Goal: Task Accomplishment & Management: Use online tool/utility

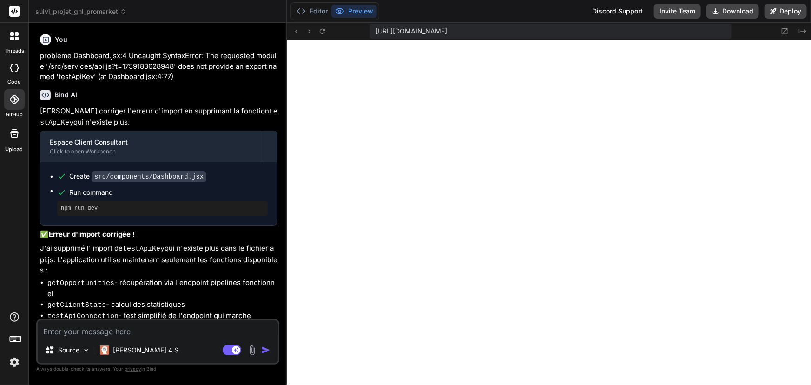
scroll to position [4853, 0]
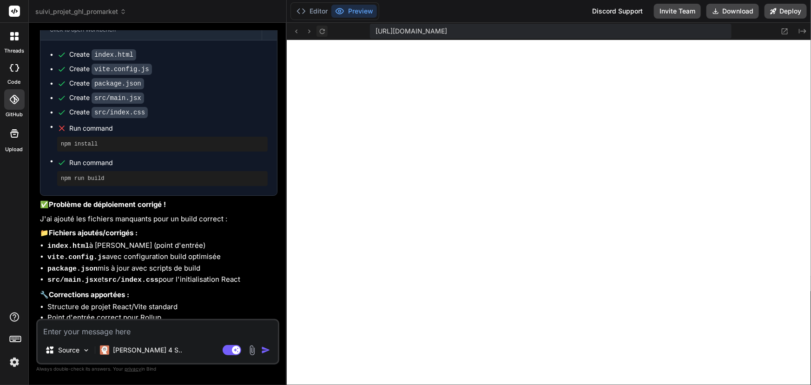
click at [324, 32] on icon at bounding box center [322, 30] width 5 height 5
click at [325, 32] on icon at bounding box center [322, 31] width 8 height 8
click at [77, 332] on textarea at bounding box center [158, 328] width 240 height 17
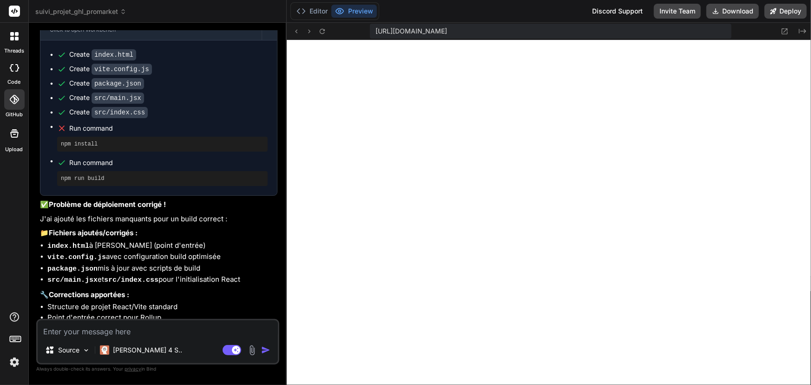
type textarea "e"
type textarea "x"
type textarea "er"
type textarea "x"
type textarea "err"
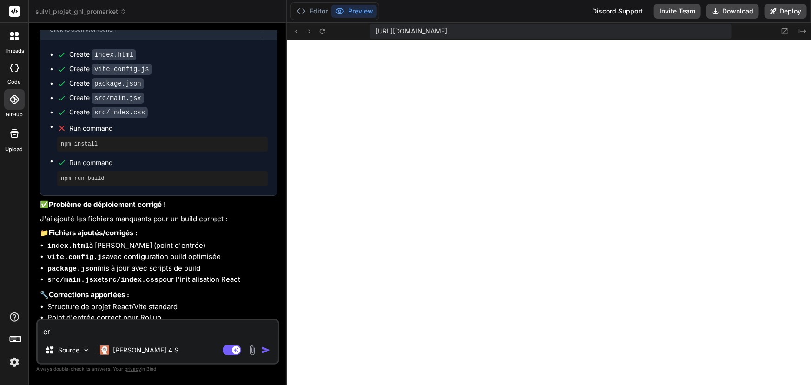
type textarea "x"
type textarea "errr"
type textarea "x"
type textarea "errre"
type textarea "x"
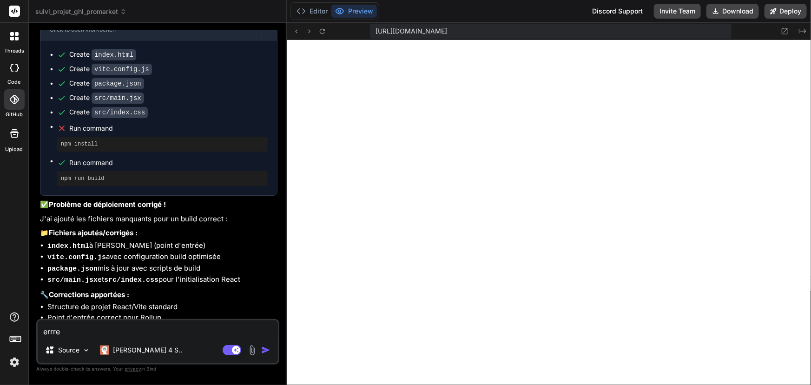
type textarea "errreu"
type textarea "x"
type textarea "errreur"
type textarea "x"
type textarea "errreur"
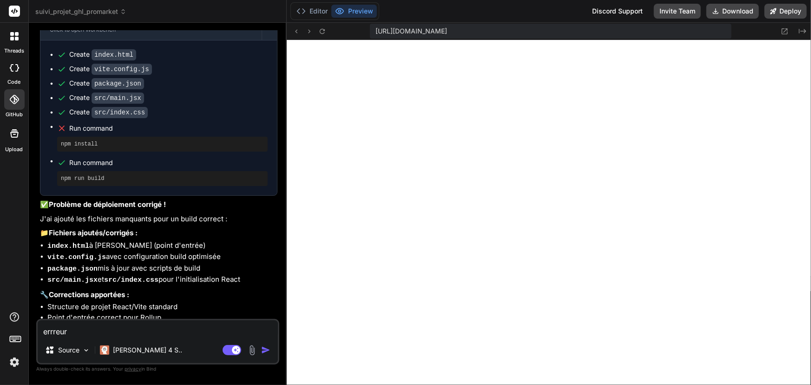
type textarea "x"
type textarea "errreur d"
type textarea "x"
type textarea "errreur d"
type textarea "x"
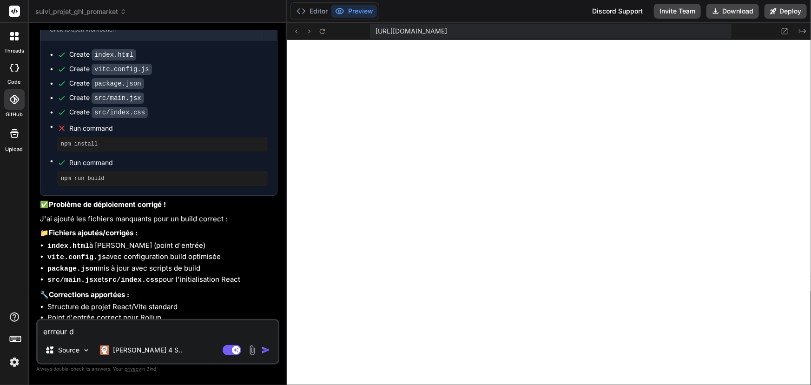
type textarea "errreur d"
type textarea "x"
type textarea "errreur"
type textarea "x"
paste textarea "[plugin:vite:css] [postcss] ENOENT: no such file or directory, open '/home/y0kc…"
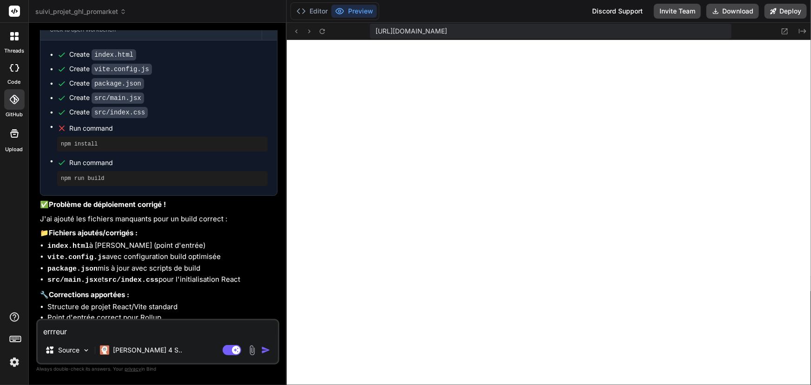
type textarea "errreur [plugin:vite:css] [postcss] ENOENT: no such file or directory, open '/h…"
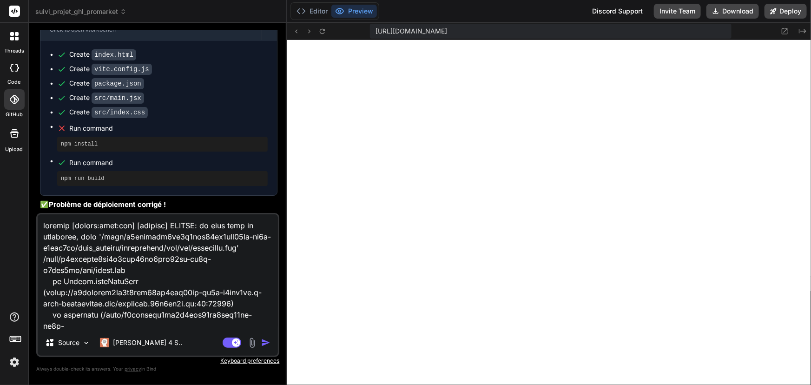
scroll to position [324, 0]
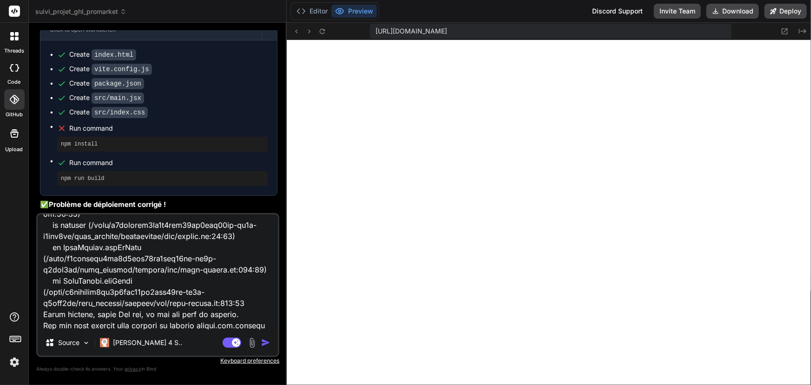
type textarea "x"
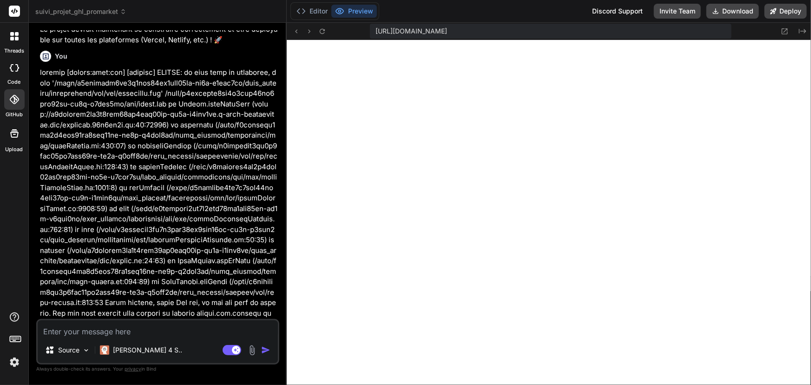
scroll to position [3068, 0]
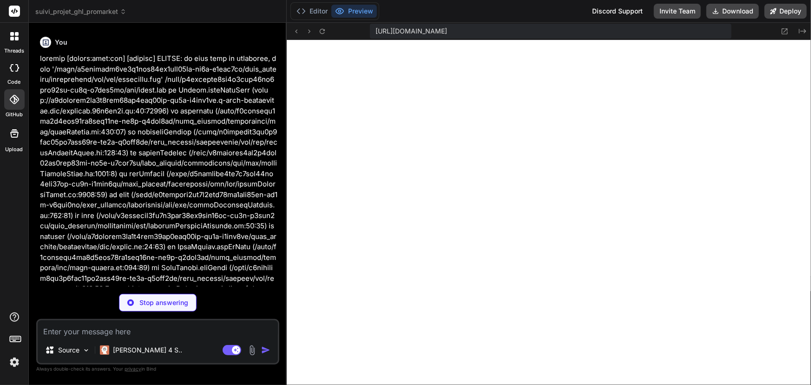
type textarea "x"
type textarea "#root { min-height: 100vh; }"
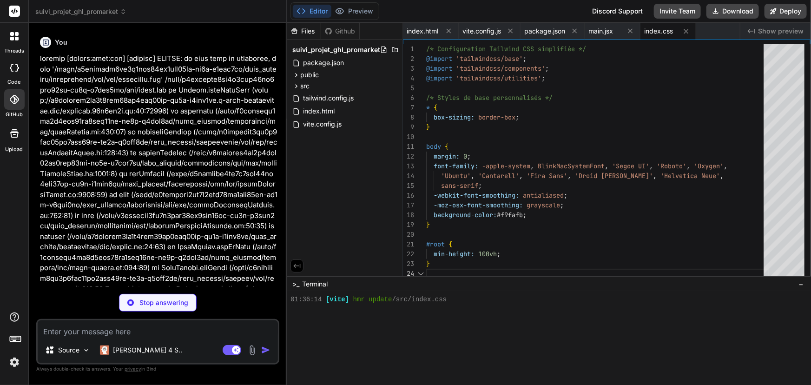
scroll to position [5447, 0]
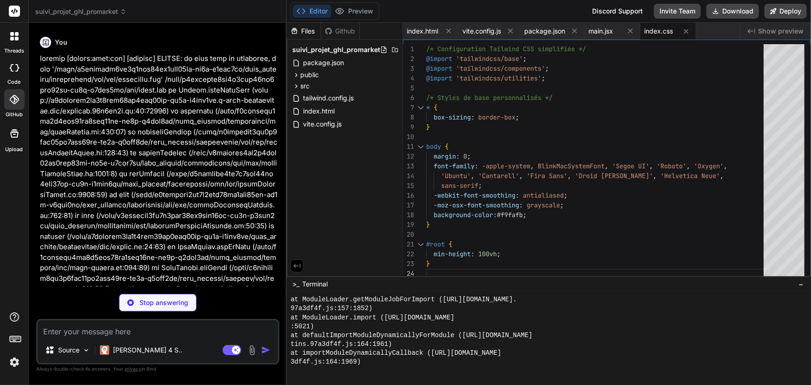
type textarea "x"
type textarea "'sans-serif'], }, }, }, plugins: [], }"
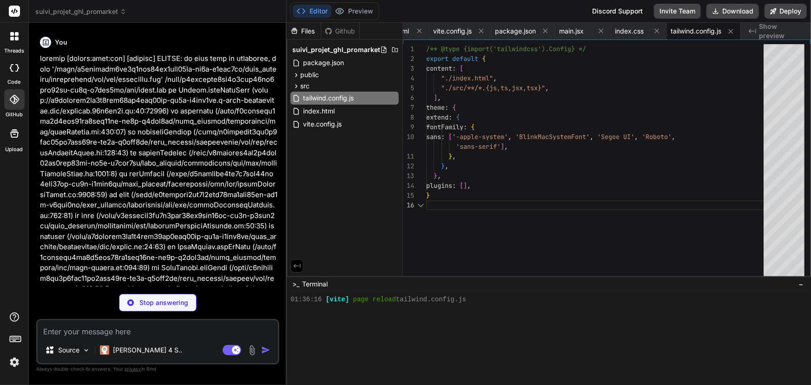
type textarea "x"
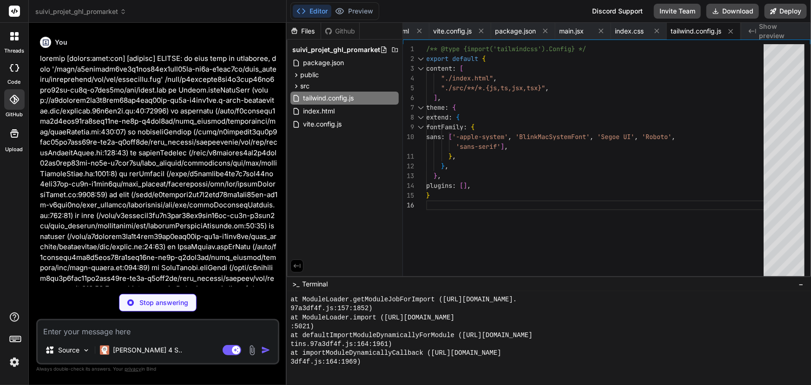
type textarea "export default { plugins: { tailwindcss: {}, autoprefixer: {}, }, }"
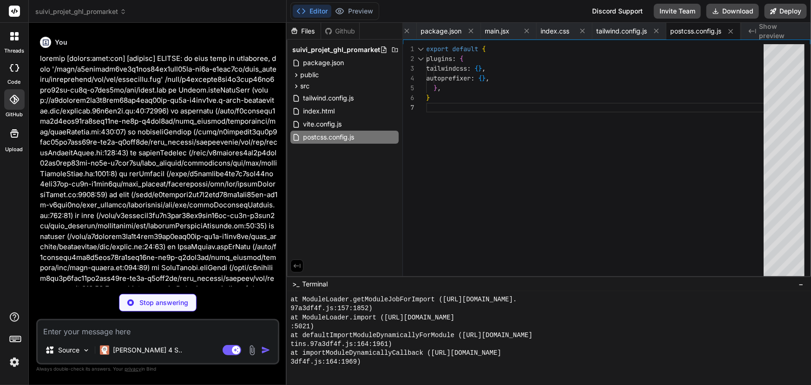
type textarea "x"
type textarea ""postcss": "^[DATE]", "tailwindcss": "^3.3.2", "vite": "^4.4.5" } }"
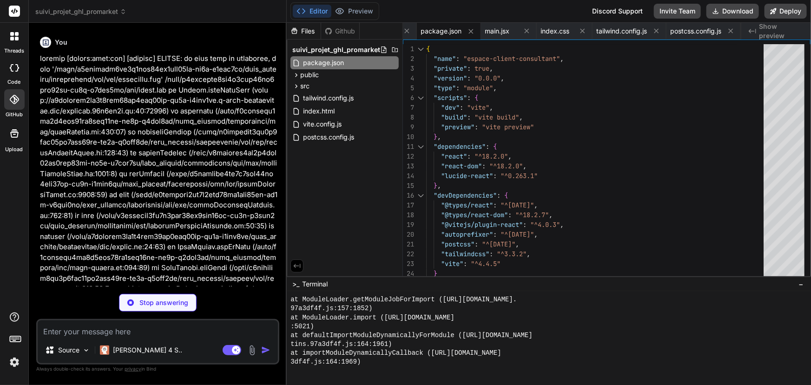
type textarea "x"
type textarea "<script type="module" src="/src/main.jsx"></script> </body> </html>"
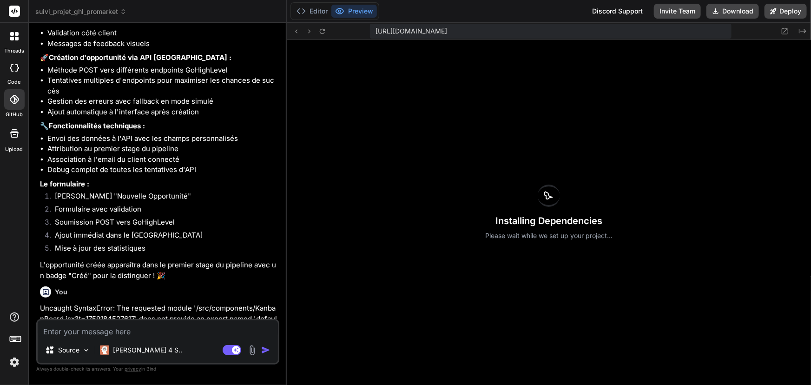
scroll to position [1263, 0]
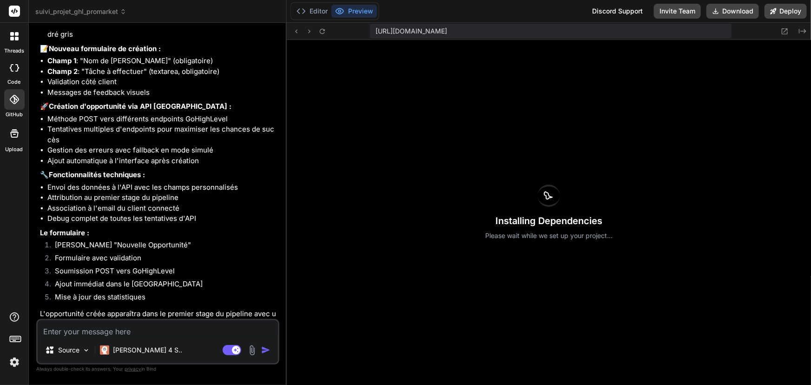
type textarea "x"
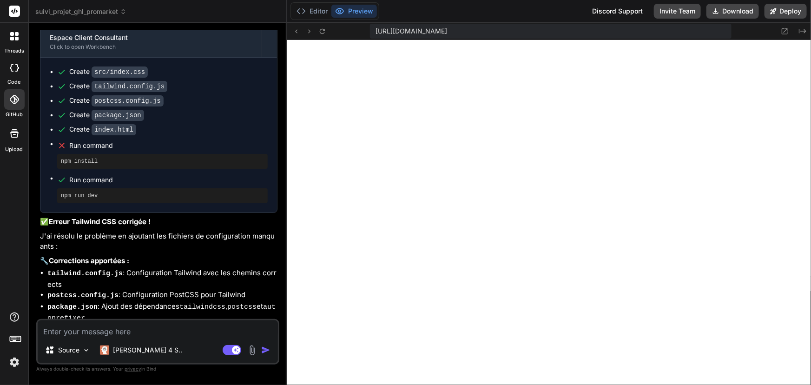
scroll to position [3459, 0]
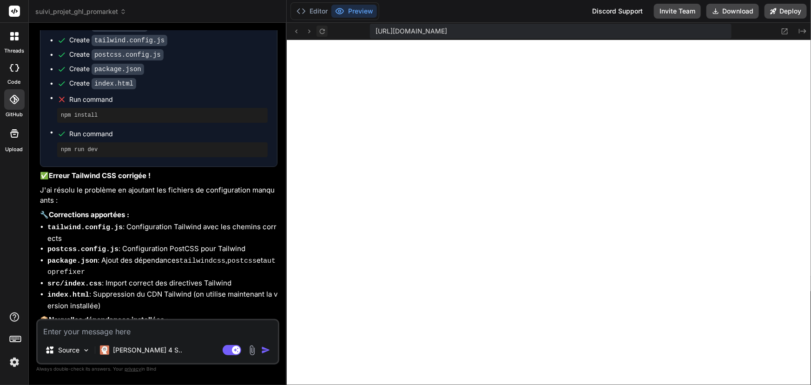
click at [324, 31] on icon at bounding box center [322, 31] width 8 height 8
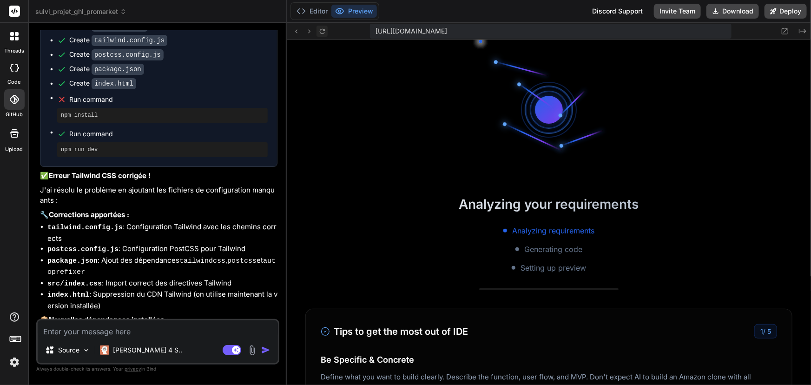
scroll to position [6175, 0]
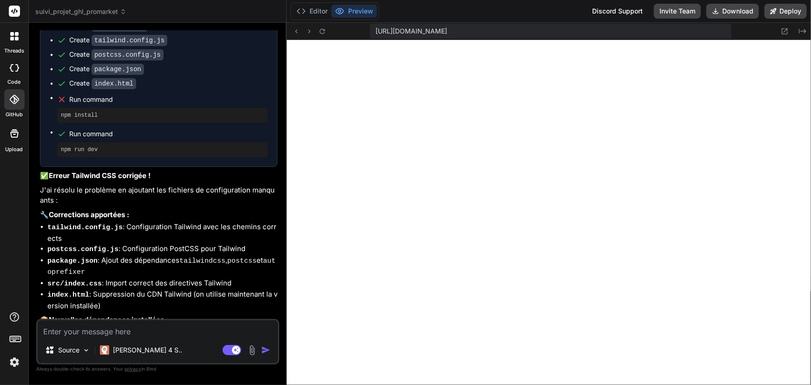
click at [142, 330] on textarea at bounding box center [158, 328] width 240 height 17
type textarea "r"
type textarea "x"
type textarea "re"
type textarea "x"
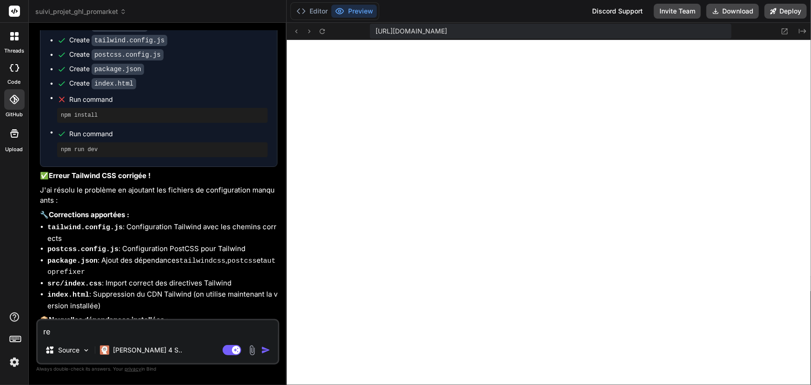
type textarea "ret"
type textarea "x"
type textarea "rete"
type textarea "x"
type textarea "reten"
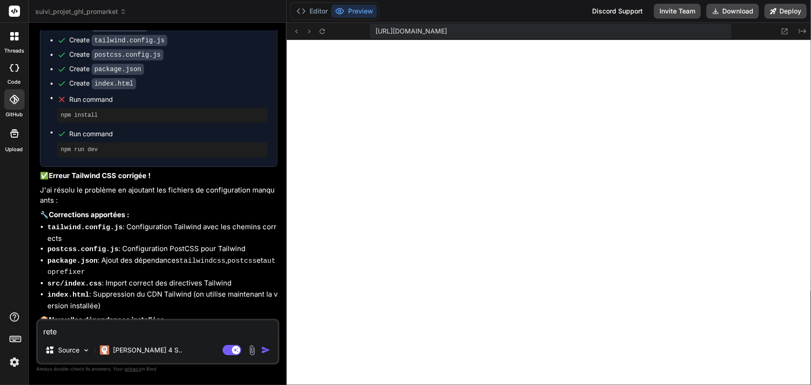
type textarea "x"
type textarea "retent"
type textarea "x"
type textarea "retente"
type textarea "x"
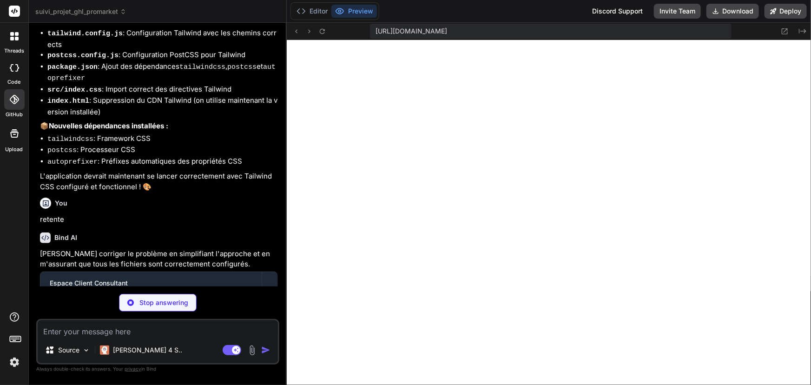
scroll to position [3663, 0]
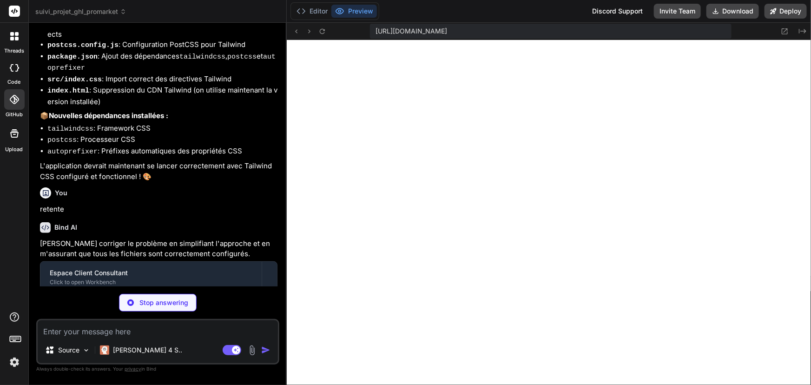
type textarea "x"
type textarea ""postcss": "^[DATE]", "tailwindcss": "^3.3.5", "vite": "^4.4.5" } }"
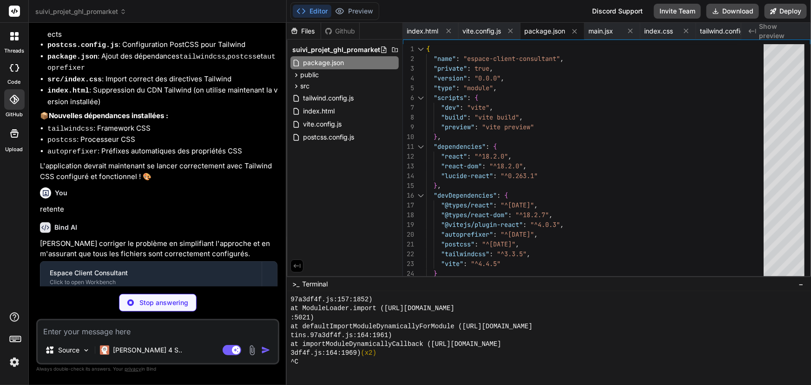
type textarea "x"
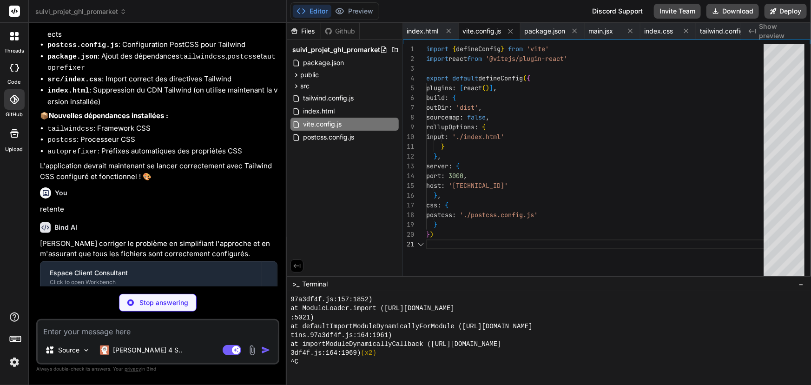
scroll to position [6255, 0]
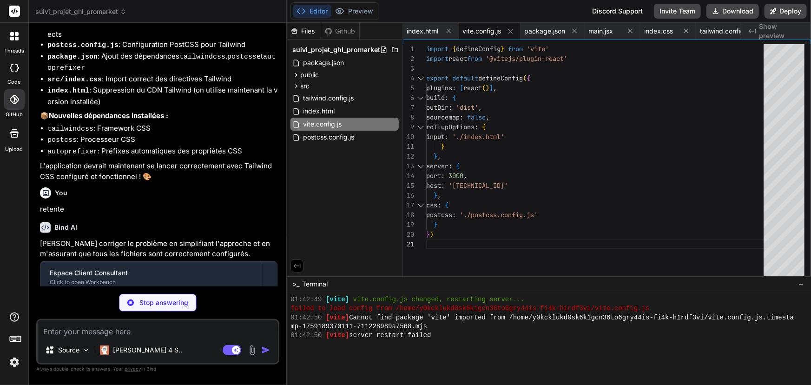
type textarea "x"
type textarea "}"
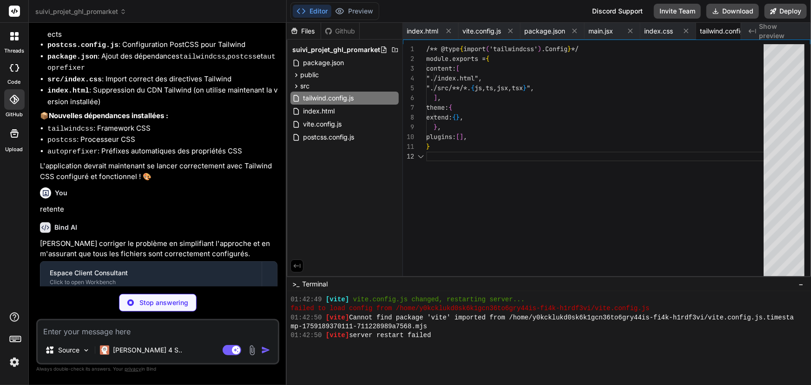
scroll to position [0, 31]
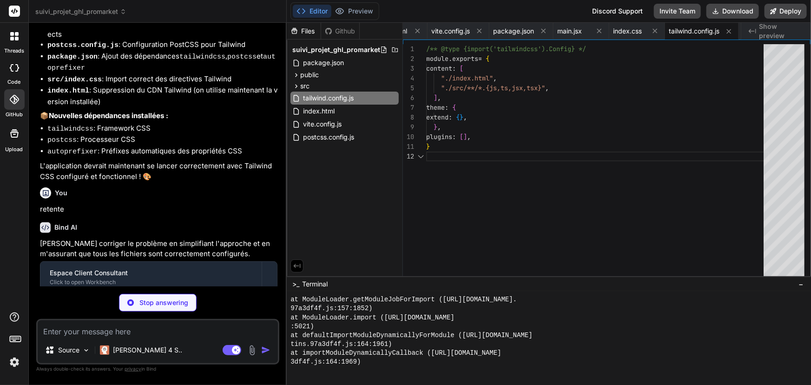
type textarea "x"
type textarea "module.exports = { plugins: { tailwindcss: {}, autoprefixer: {}, }, }"
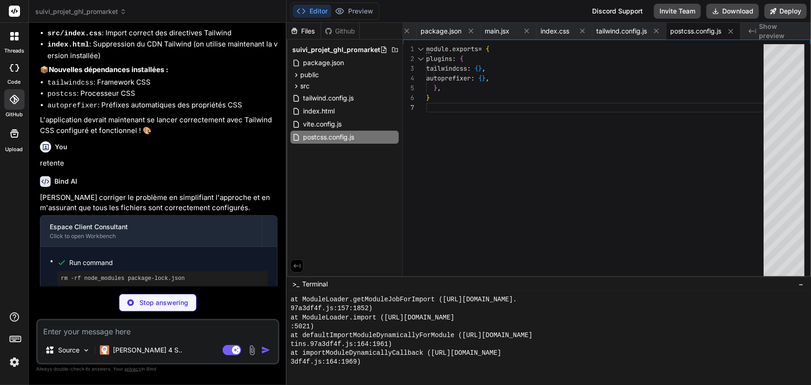
scroll to position [3719, 0]
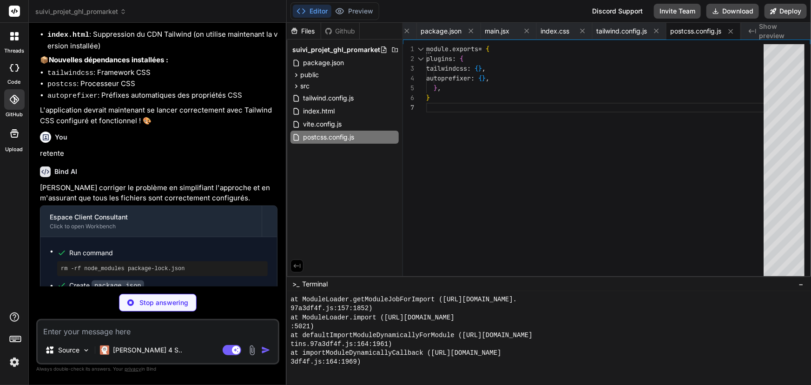
type textarea "x"
type textarea "-moz-osx-font-smoothing: grayscale; }"
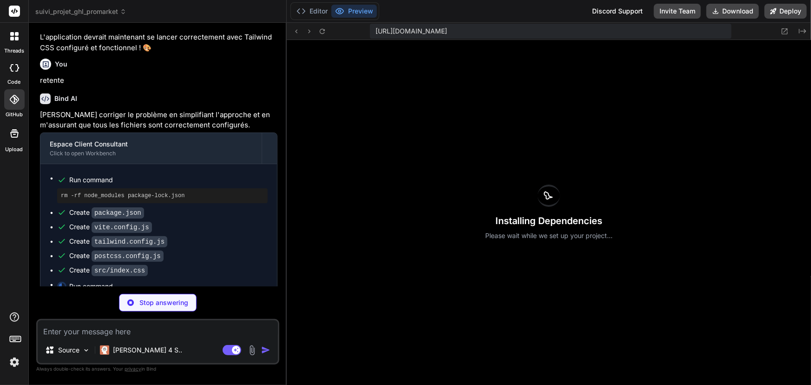
scroll to position [3804, 0]
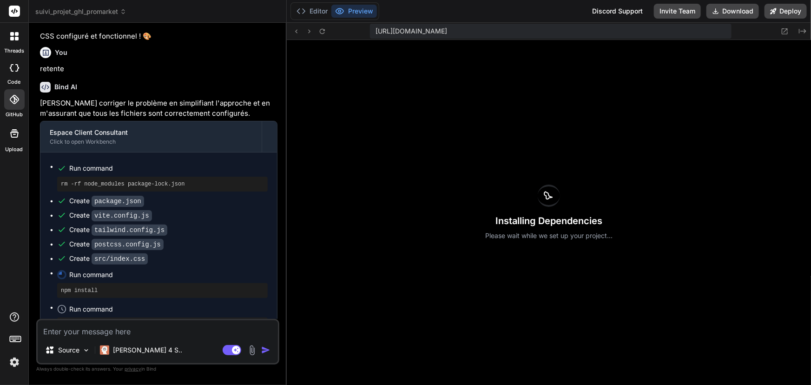
type textarea "x"
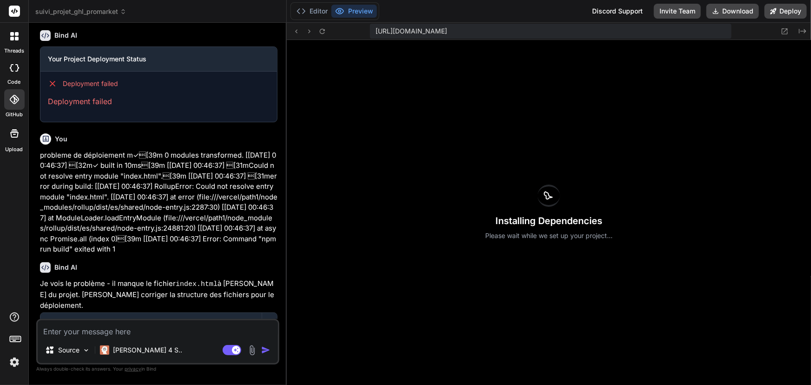
scroll to position [2410, 0]
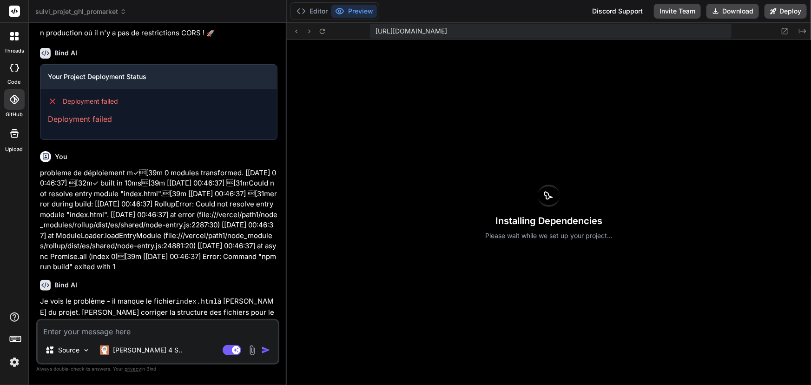
click at [93, 16] on header "suivi_projet_ghl_promarket Created with Pixso." at bounding box center [158, 11] width 258 height 23
click at [94, 10] on span "suivi_projet_ghl_promarket" at bounding box center [80, 11] width 91 height 9
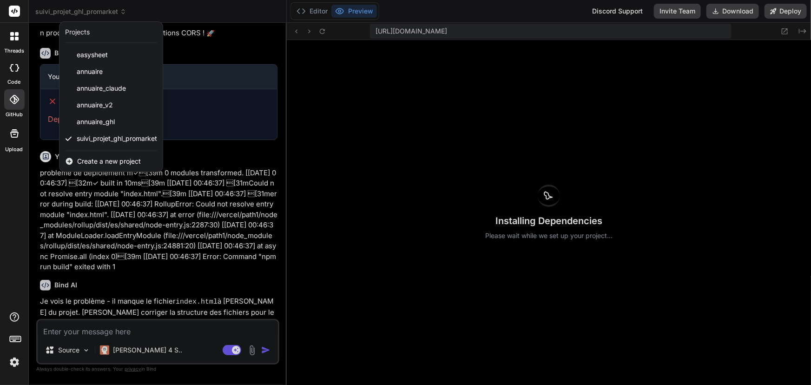
click at [159, 211] on div at bounding box center [405, 192] width 811 height 385
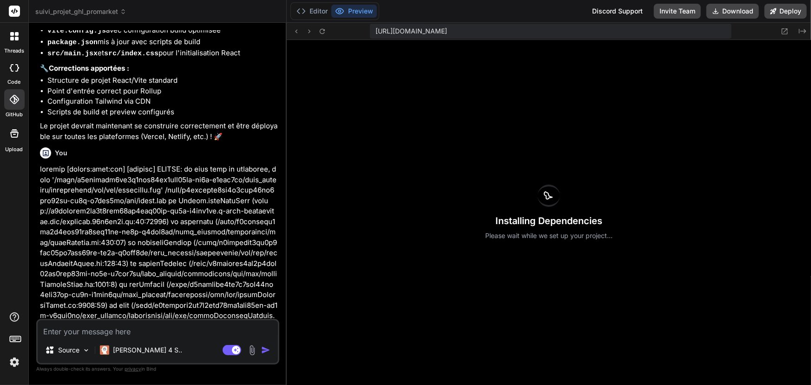
scroll to position [2956, 0]
click at [98, 9] on span "suivi_projet_ghl_promarket" at bounding box center [80, 11] width 91 height 9
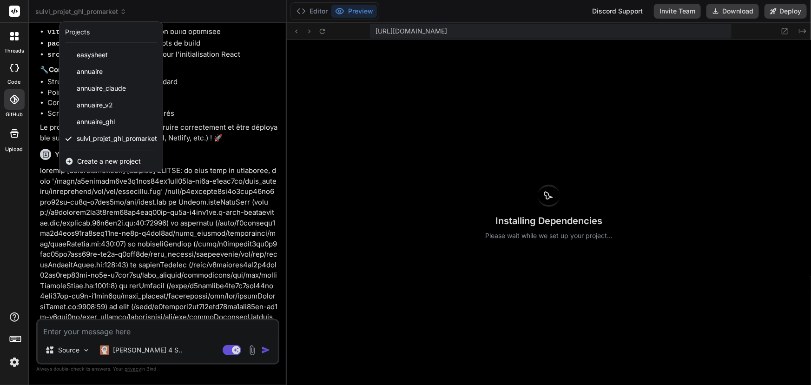
click at [98, 163] on span "Create a new project" at bounding box center [109, 161] width 64 height 9
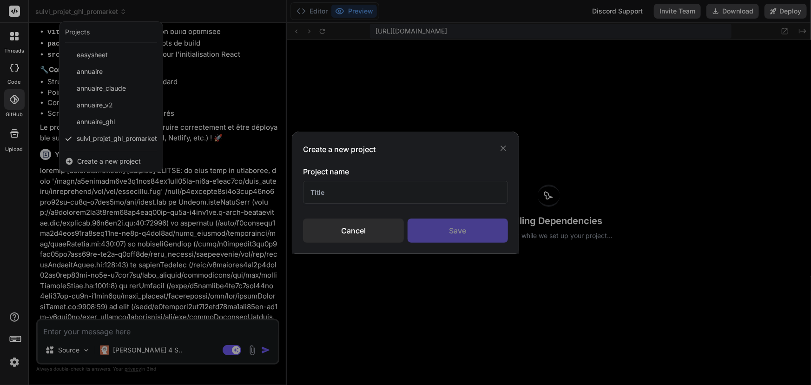
click at [362, 198] on input "text" at bounding box center [405, 192] width 205 height 23
click at [353, 231] on div "Cancel" at bounding box center [353, 230] width 100 height 24
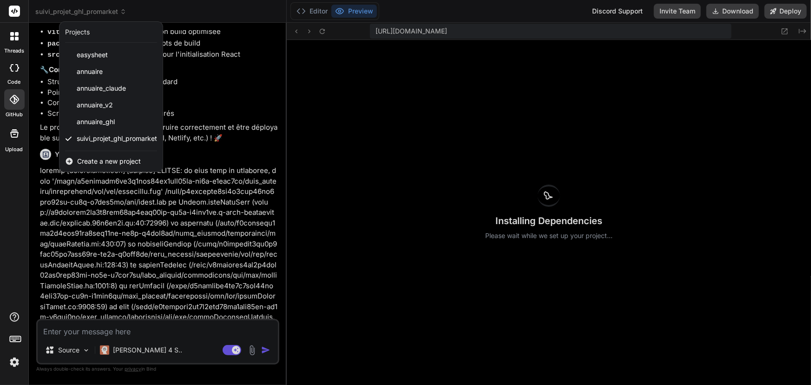
click at [96, 164] on span "Create a new project" at bounding box center [109, 161] width 64 height 9
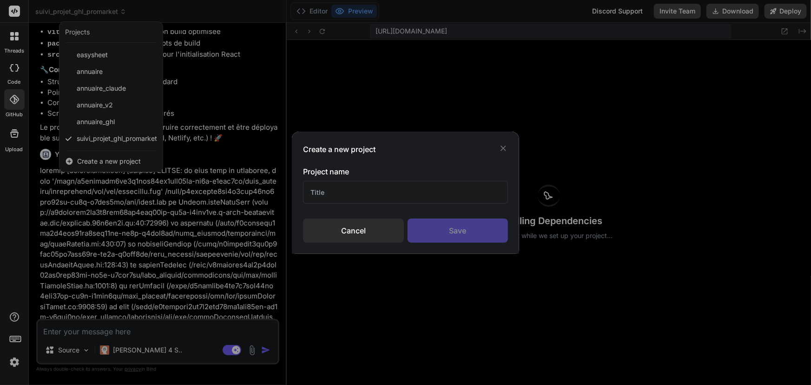
click at [384, 196] on input "text" at bounding box center [405, 192] width 205 height 23
type input "Annuaire front end"
click at [468, 237] on div "Save" at bounding box center [458, 230] width 100 height 24
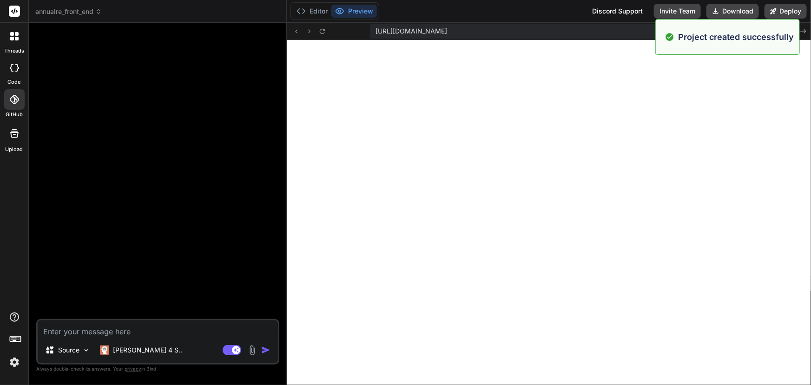
scroll to position [6893, 0]
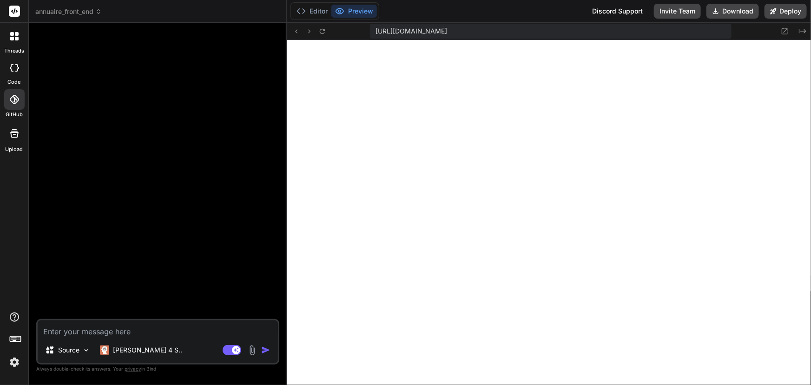
click at [60, 16] on span "annuaire_front_end" at bounding box center [68, 11] width 66 height 9
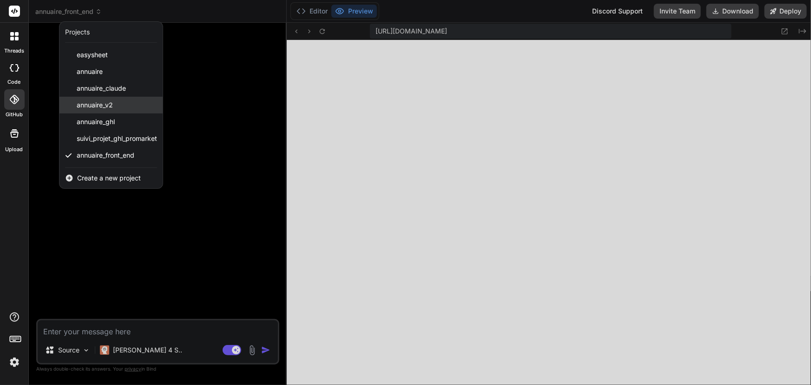
click at [97, 106] on span "annuaire_v2" at bounding box center [95, 104] width 36 height 9
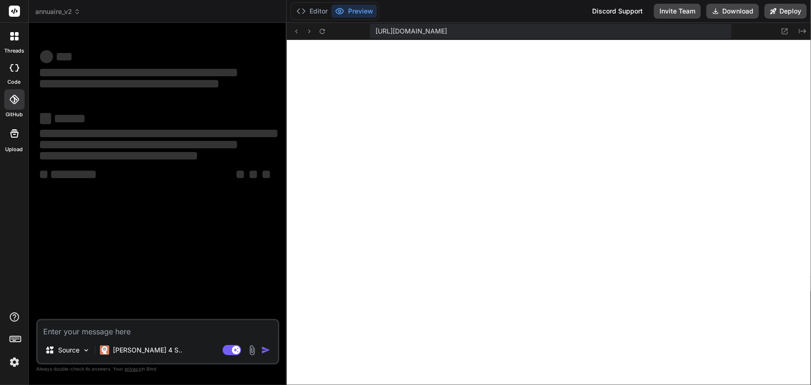
click at [426, 9] on div "Editor Preview Discord Support Invite Team Download Deploy" at bounding box center [549, 11] width 524 height 23
click at [410, 30] on span "[URL][DOMAIN_NAME]" at bounding box center [411, 30] width 72 height 9
click at [406, 31] on span "[URL][DOMAIN_NAME]" at bounding box center [411, 30] width 72 height 9
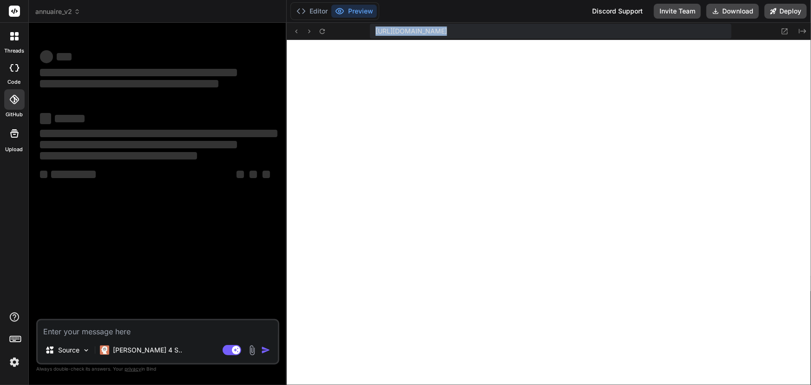
click at [406, 31] on span "[URL][DOMAIN_NAME]" at bounding box center [411, 30] width 72 height 9
click at [415, 8] on div "Editor Preview Discord Support Invite Team Download Deploy" at bounding box center [549, 11] width 524 height 23
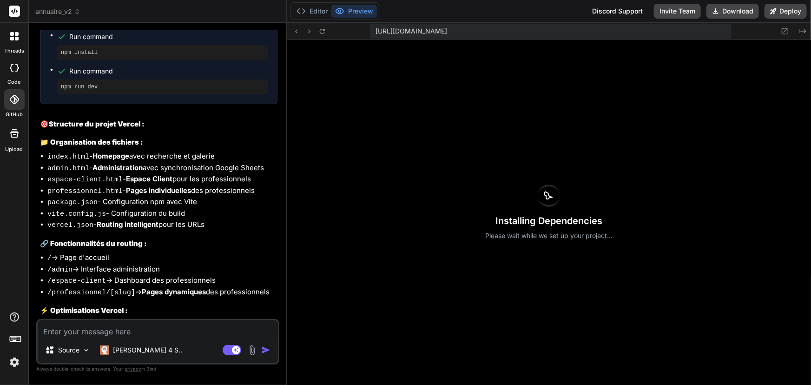
scroll to position [2045, 0]
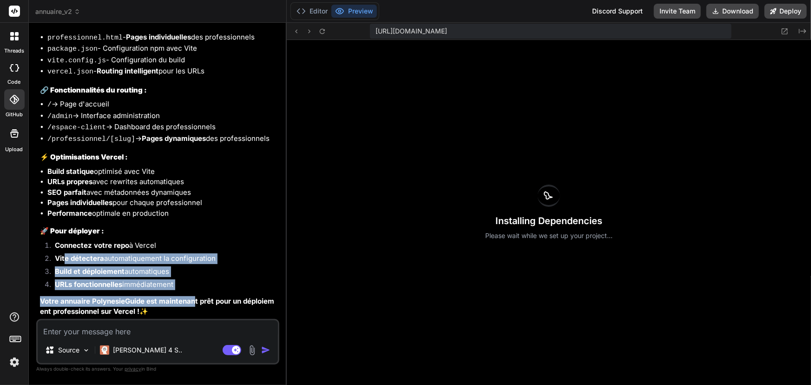
drag, startPoint x: 63, startPoint y: 259, endPoint x: 194, endPoint y: 295, distance: 135.4
click at [194, 295] on div "Parfait ! Je reviens à la version optimisée pour le déploiement sur Vercel avec…" at bounding box center [158, 14] width 237 height 605
click at [191, 302] on strong "Votre annuaire PolynesieGuide est maintenant prêt pour un déploiement professio…" at bounding box center [157, 306] width 234 height 20
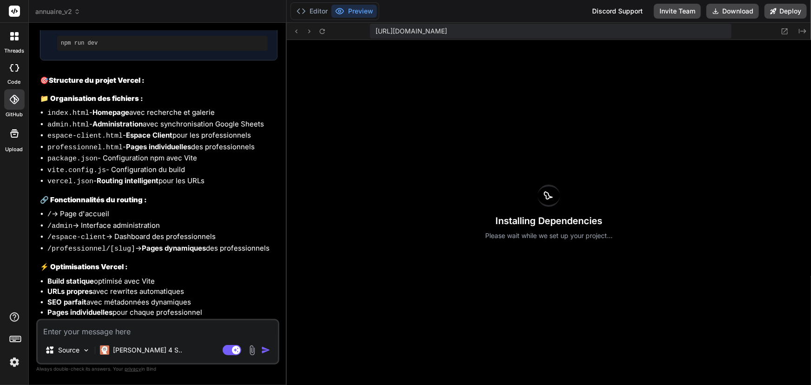
scroll to position [1918, 0]
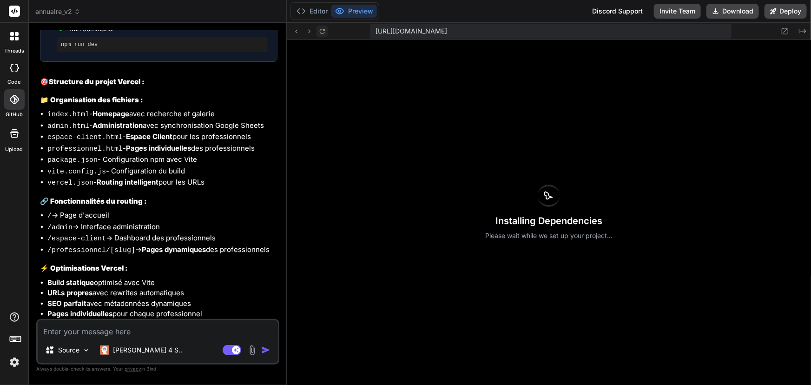
click at [321, 31] on icon at bounding box center [322, 31] width 8 height 8
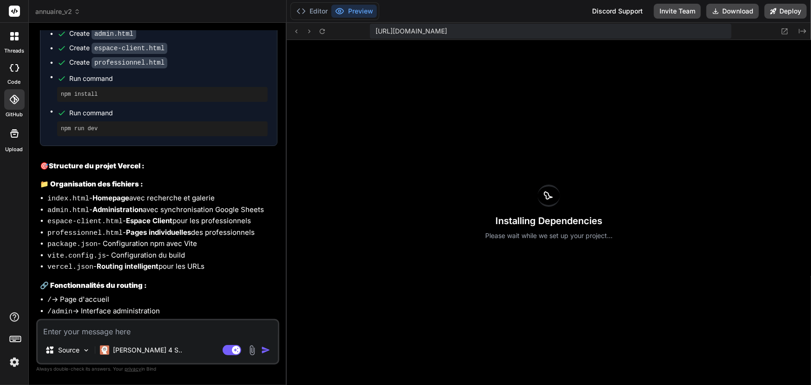
scroll to position [1833, 0]
click at [790, 11] on button "Deploy" at bounding box center [785, 11] width 42 height 15
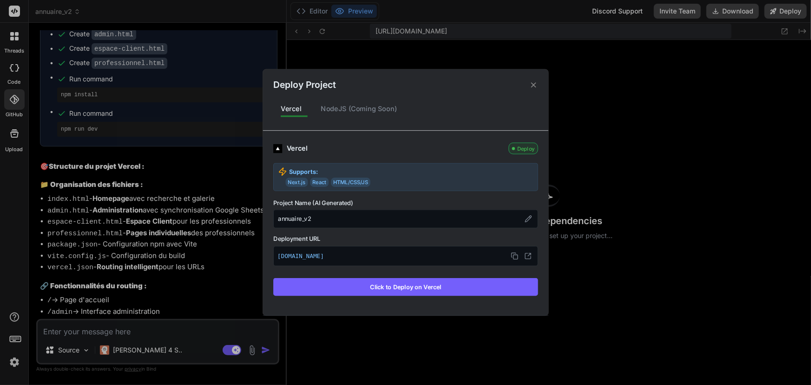
click at [395, 288] on button "Click to Deploy on Vercel" at bounding box center [405, 287] width 265 height 18
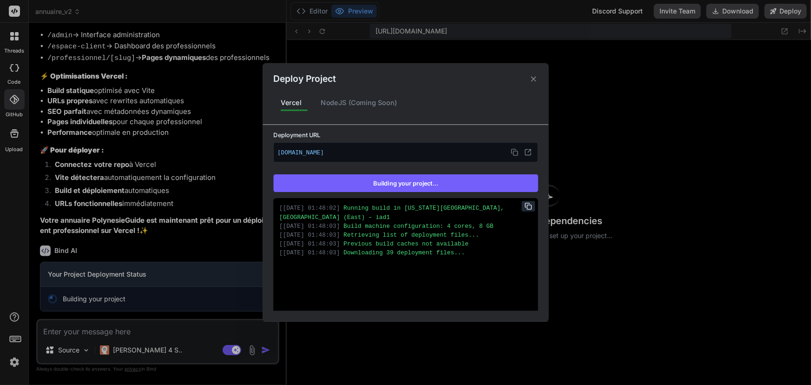
scroll to position [126, 0]
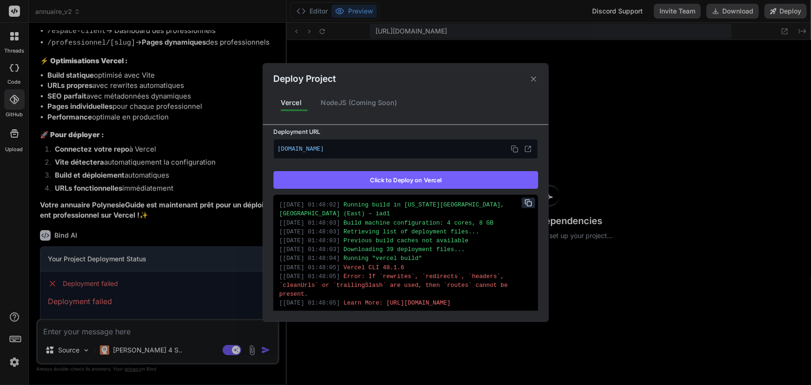
click at [536, 79] on icon at bounding box center [533, 78] width 9 height 9
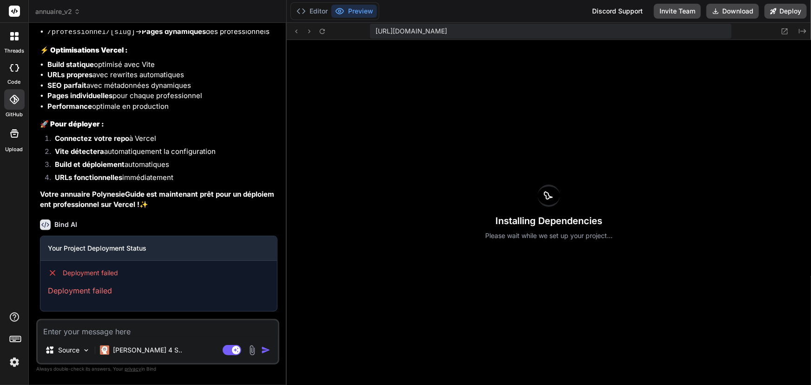
scroll to position [2151, 0]
click at [356, 9] on button "Preview" at bounding box center [354, 11] width 46 height 13
click at [326, 29] on icon at bounding box center [322, 31] width 8 height 8
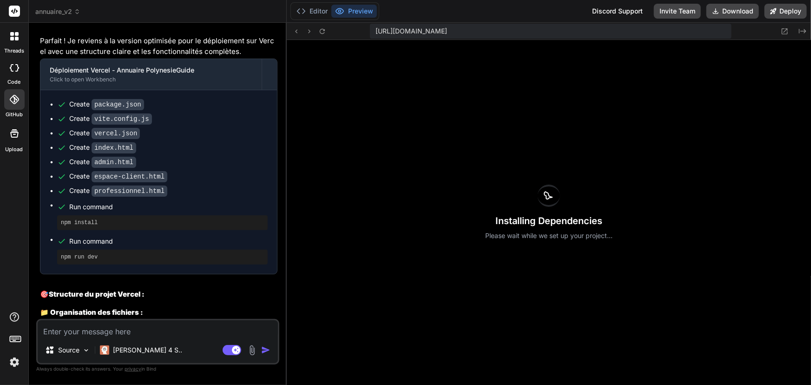
scroll to position [1729, 0]
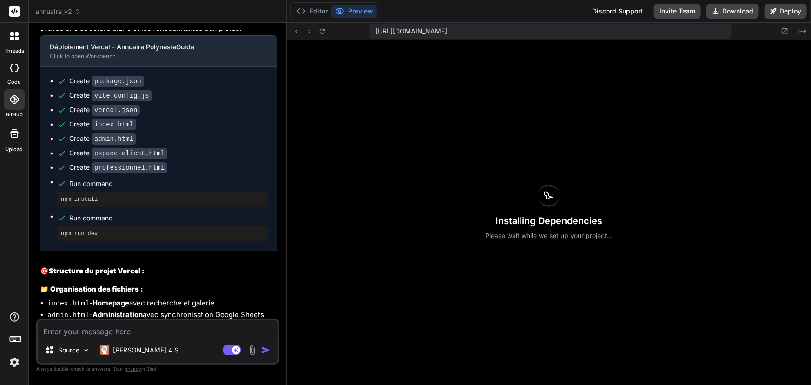
click at [68, 12] on span "annuaire_v2" at bounding box center [57, 11] width 45 height 9
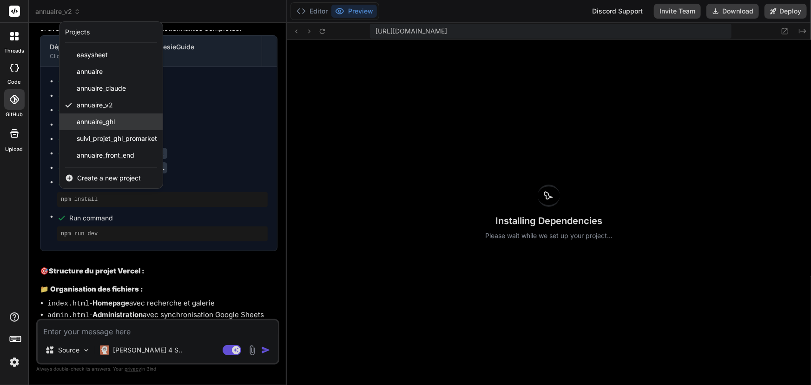
click at [104, 121] on span "annuaire_ghl" at bounding box center [96, 121] width 38 height 9
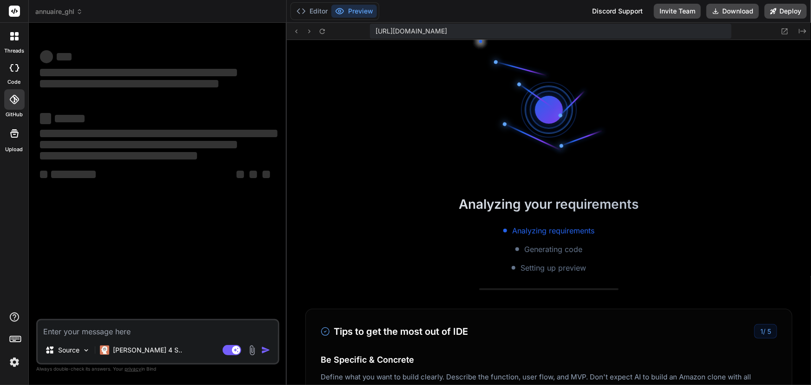
click at [104, 121] on div "‌ ‌" at bounding box center [158, 118] width 237 height 13
click at [62, 13] on span "annuaire_ghl" at bounding box center [58, 11] width 47 height 9
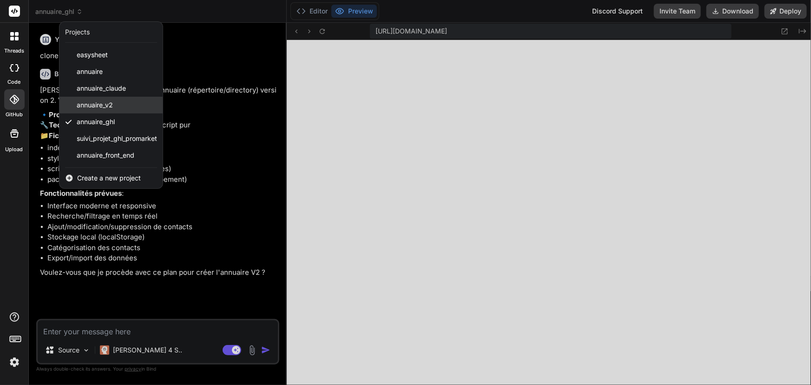
click at [103, 108] on span "annuaire_v2" at bounding box center [95, 104] width 36 height 9
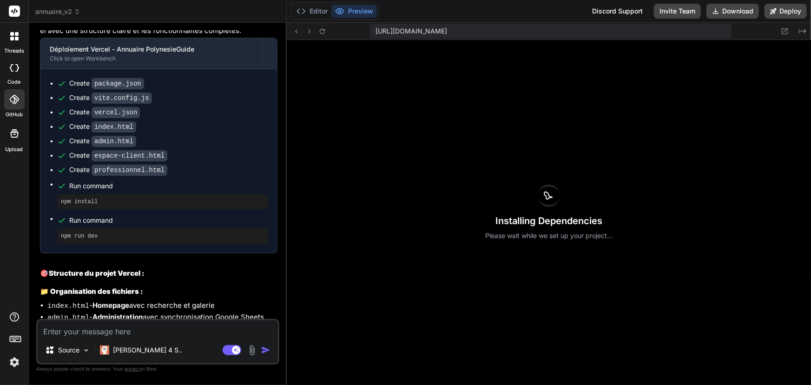
scroll to position [1706, 0]
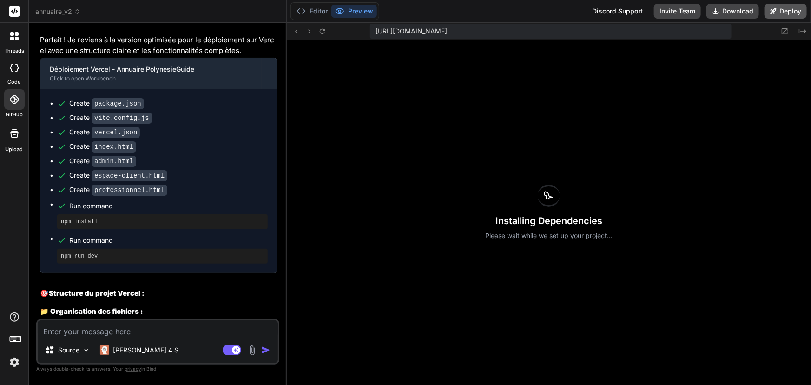
click at [787, 16] on button "Deploy" at bounding box center [785, 11] width 42 height 15
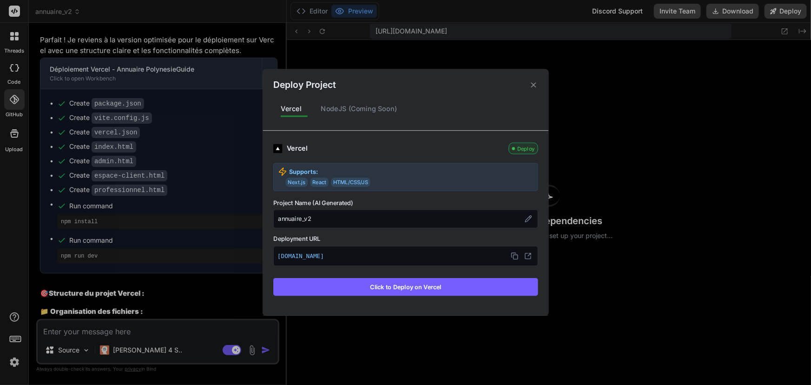
click at [421, 288] on button "Click to Deploy on Vercel" at bounding box center [405, 287] width 265 height 18
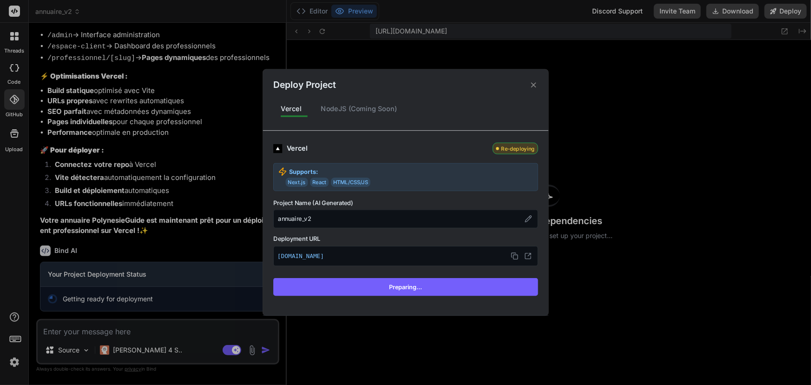
scroll to position [2125, 0]
drag, startPoint x: 323, startPoint y: 107, endPoint x: 446, endPoint y: 114, distance: 122.4
click at [449, 114] on div "Vercel NodeJS (Coming Soon)" at bounding box center [405, 109] width 285 height 20
click at [442, 114] on div "Vercel NodeJS (Coming Soon)" at bounding box center [405, 109] width 285 height 20
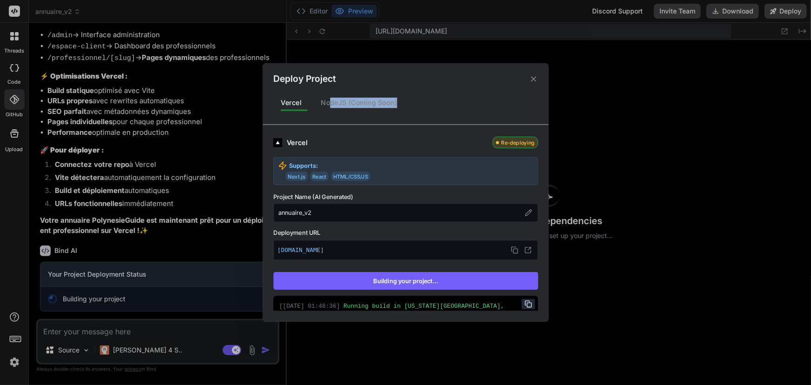
drag, startPoint x: 402, startPoint y: 108, endPoint x: 331, endPoint y: 104, distance: 71.7
click at [331, 104] on div "NodeJS (Coming Soon)" at bounding box center [358, 103] width 91 height 20
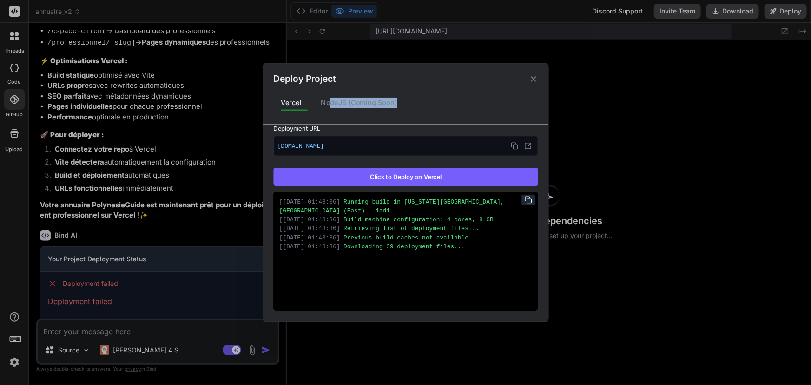
scroll to position [140, 0]
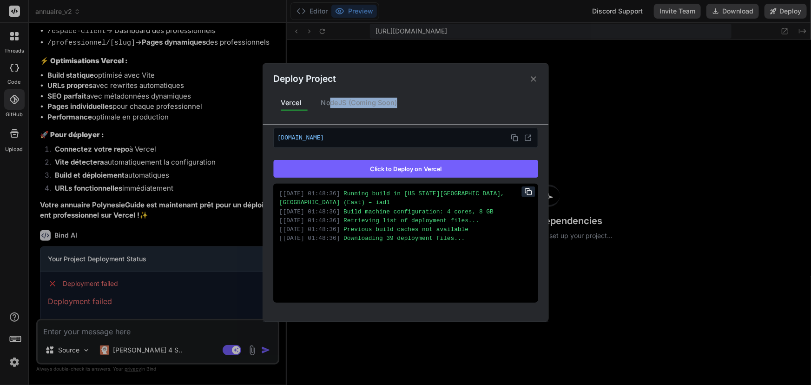
type textarea "x"
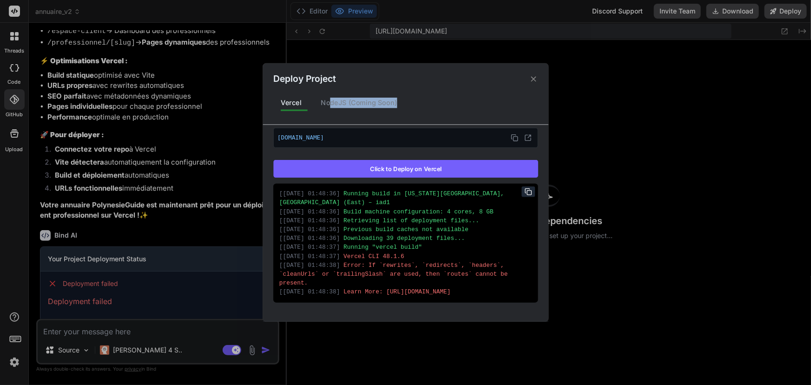
drag, startPoint x: 522, startPoint y: 277, endPoint x: 275, endPoint y: 244, distance: 249.1
click at [275, 244] on div "[ [DATE] 01:48:36 ] Running build in [US_STATE][GEOGRAPHIC_DATA], [GEOGRAPHIC_D…" at bounding box center [405, 243] width 265 height 119
copy div "[ [DATE] 01:48:37 ] Vercel CLI 48.1.6 [ [DATE] 01:48:38 ] Error: If `rewrites`,…"
click at [137, 329] on div "Deploy Project Vercel NodeJS (Coming Soon) Vercel Failed Supports: Next.js Reac…" at bounding box center [405, 192] width 811 height 385
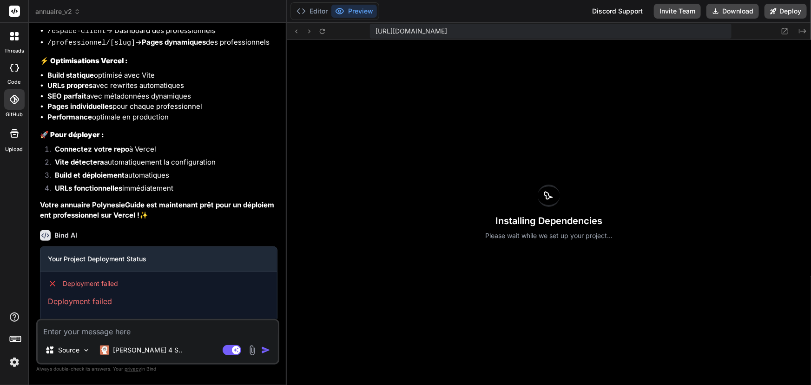
click at [136, 330] on textarea at bounding box center [158, 328] width 240 height 17
type textarea "d"
type textarea "x"
type textarea "de"
type textarea "x"
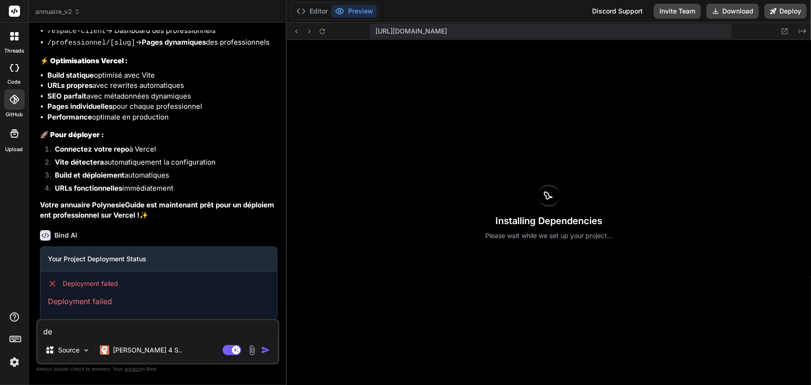
type textarea "dep"
type textarea "x"
type textarea "depl"
type textarea "x"
type textarea "deplo"
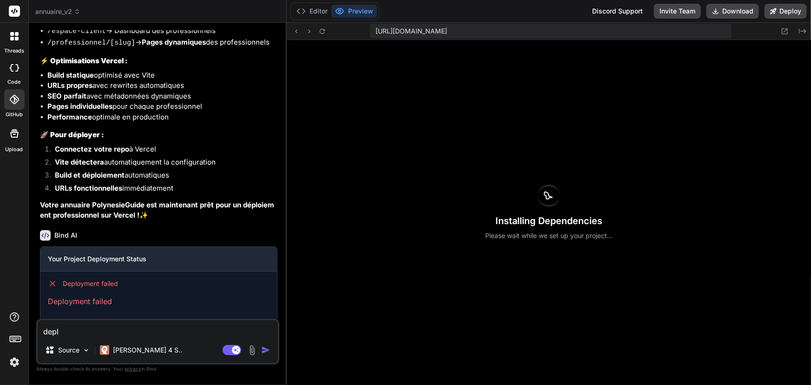
type textarea "x"
type textarea "deploi"
type textarea "x"
type textarea "deploie"
type textarea "x"
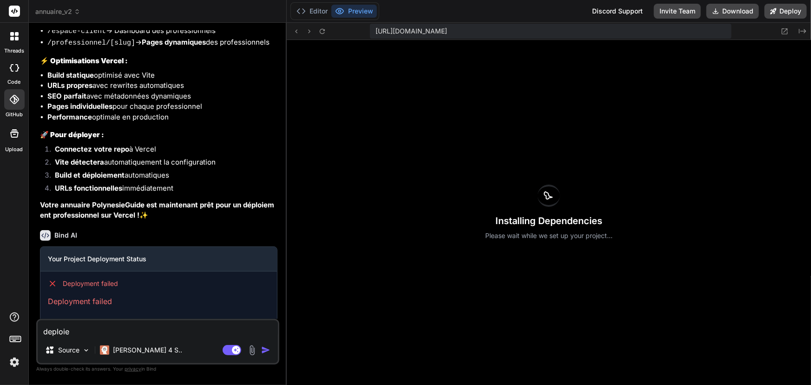
type textarea "deploiem"
type textarea "x"
type textarea "deploieme"
type textarea "x"
type textarea "deploiemen"
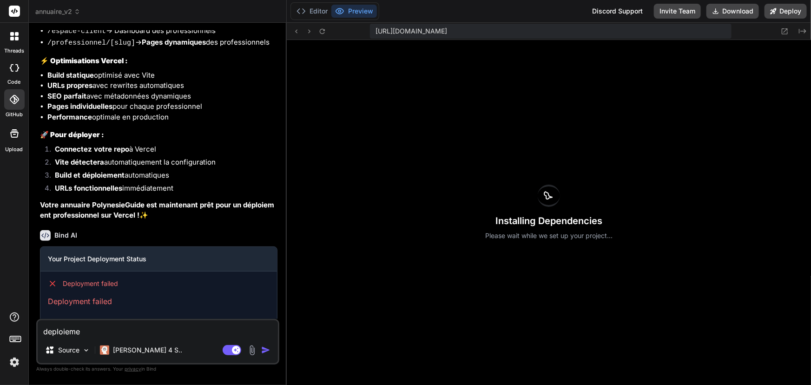
type textarea "x"
type textarea "deploiement"
type textarea "x"
type textarea "deploiement"
type textarea "x"
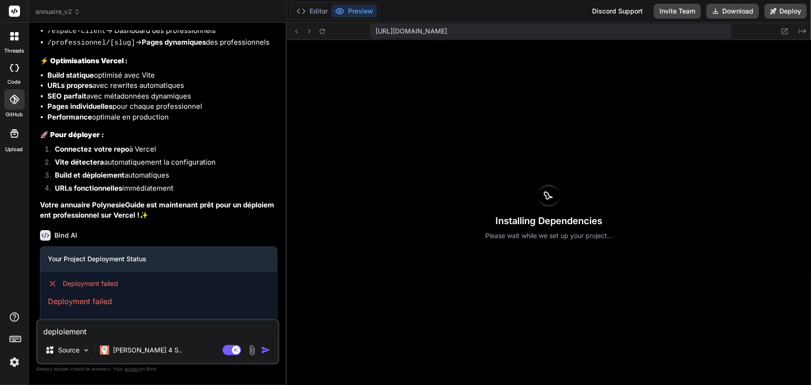
type textarea "deploiement f"
type textarea "x"
type textarea "deploiement fa"
type textarea "x"
type textarea "deploiement fai"
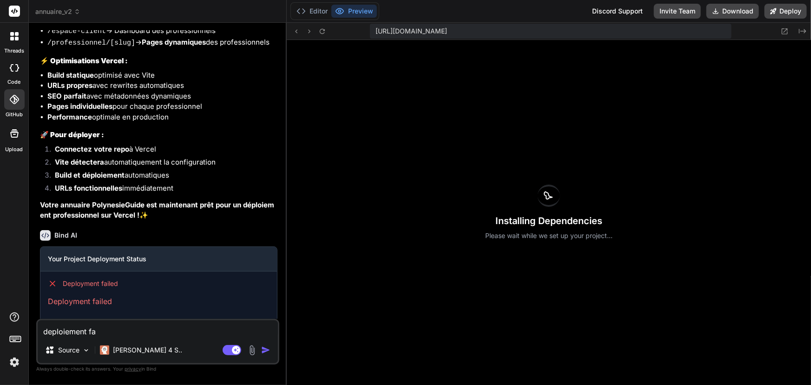
type textarea "x"
type textarea "deploiement fail"
type textarea "x"
type textarea "deploiement [PERSON_NAME]"
type textarea "x"
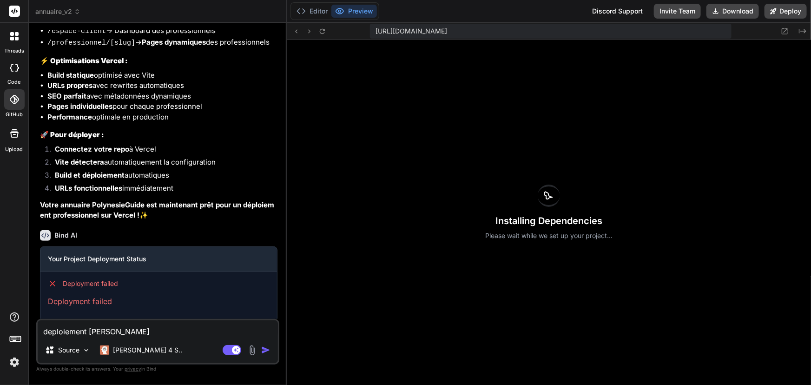
type textarea "deploiement failed"
type textarea "x"
type textarea "deploiement failed"
type textarea "x"
paste textarea "[[DATE] 01:48:37] Vercel CLI 48.1.6 [[DATE] 01:48:38] Error: If `rewrites`, `re…"
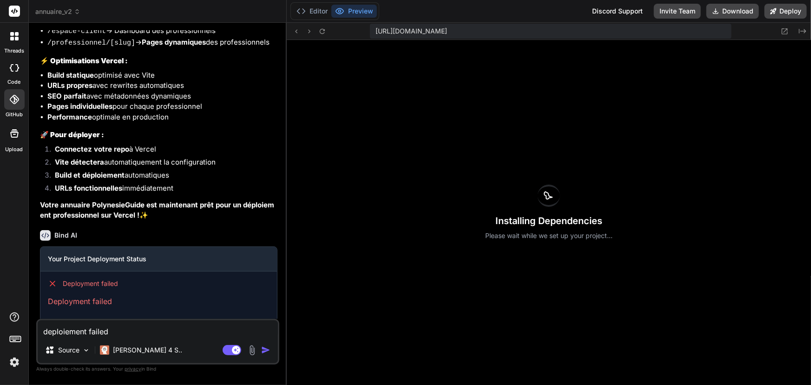
type textarea "deploiement failed [[DATE] 01:48:37] Vercel CLI 48.1.6 [[DATE] 01:48:38] Error:…"
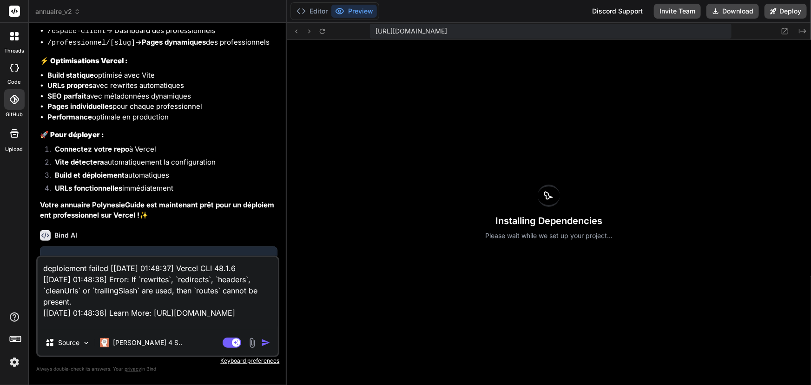
type textarea "x"
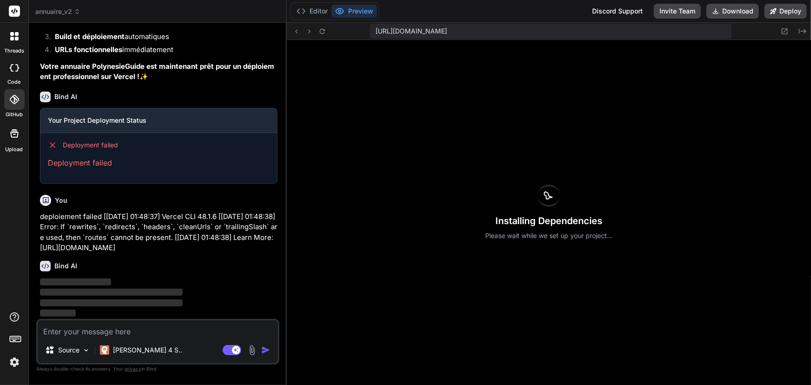
scroll to position [2279, 0]
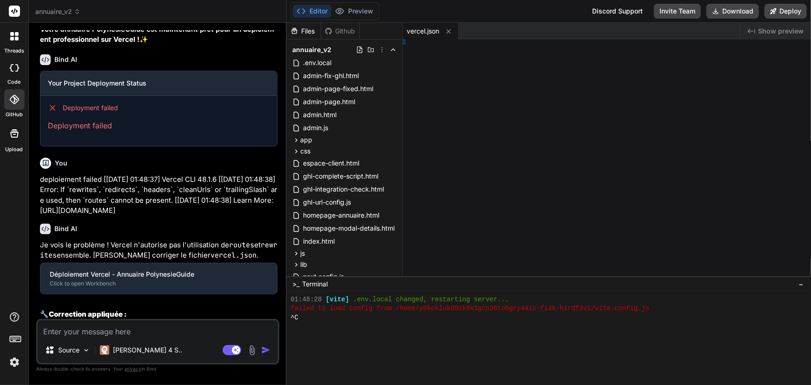
type textarea "x"
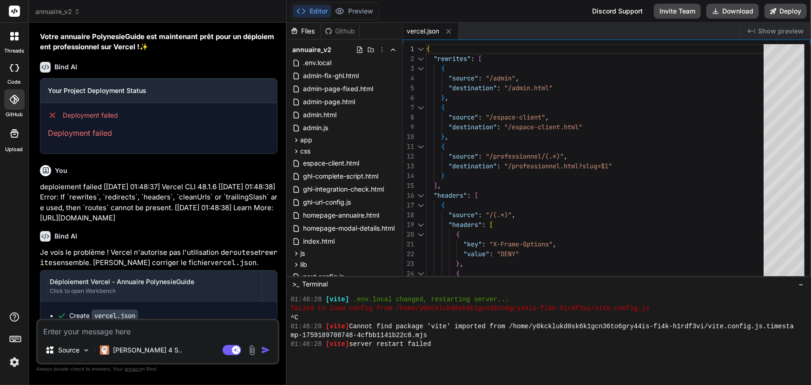
click at [20, 99] on div at bounding box center [14, 99] width 20 height 20
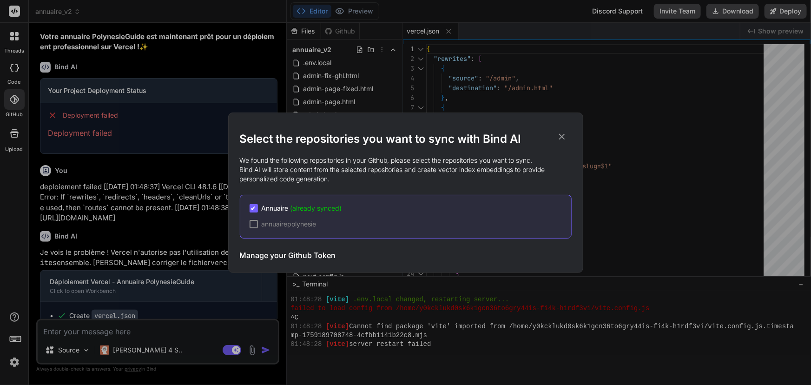
click at [280, 205] on span "Annuaire (already synced)" at bounding box center [302, 208] width 80 height 9
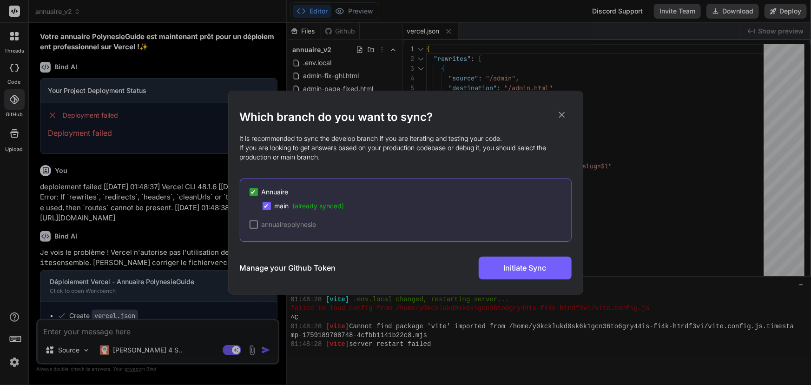
click at [288, 268] on h3 "Manage your Github Token" at bounding box center [288, 267] width 96 height 11
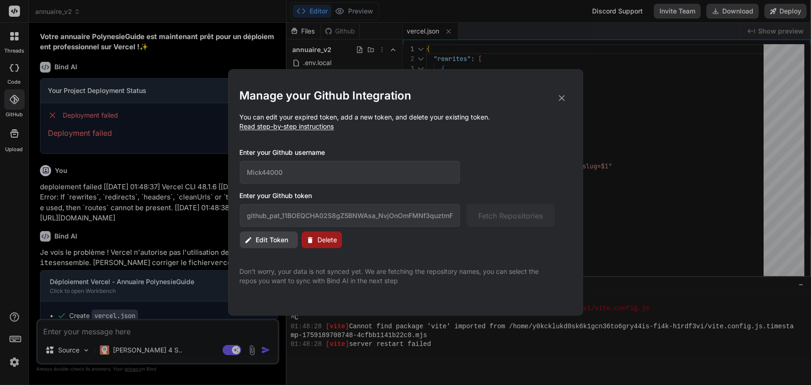
click at [250, 243] on icon at bounding box center [248, 240] width 8 height 8
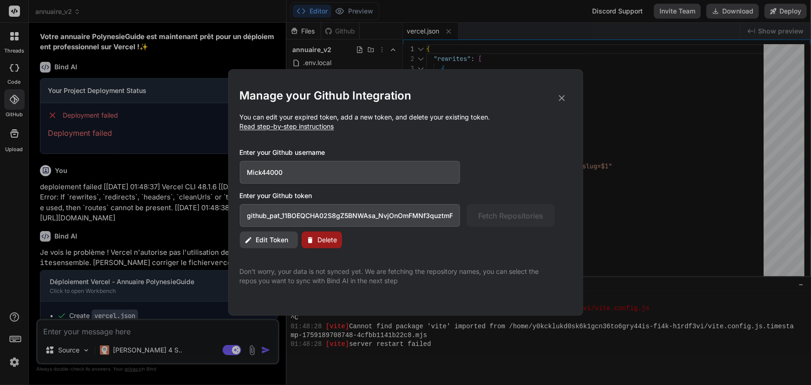
click at [302, 167] on input "Mick44000" at bounding box center [350, 172] width 221 height 23
click at [263, 240] on span "Edit Token" at bounding box center [272, 239] width 33 height 9
click at [559, 99] on icon at bounding box center [562, 98] width 10 height 10
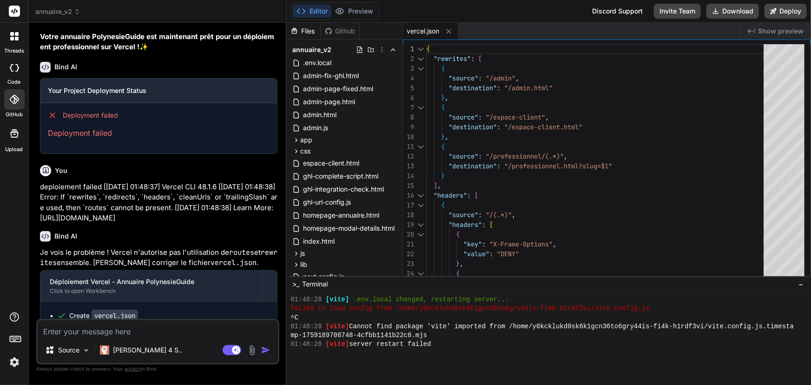
click at [14, 97] on icon at bounding box center [13, 99] width 9 height 9
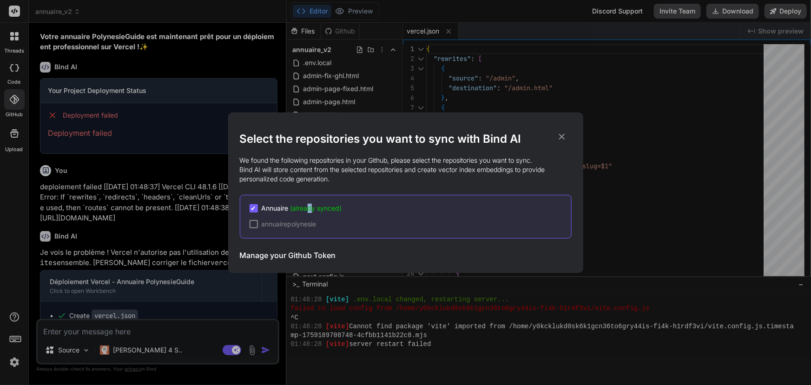
click at [309, 204] on span "(already synced)" at bounding box center [316, 208] width 52 height 8
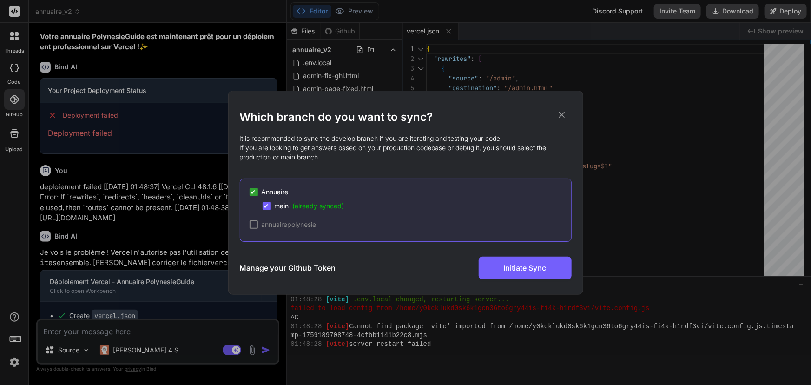
click at [270, 204] on div "✔ main (already synced)" at bounding box center [304, 205] width 82 height 9
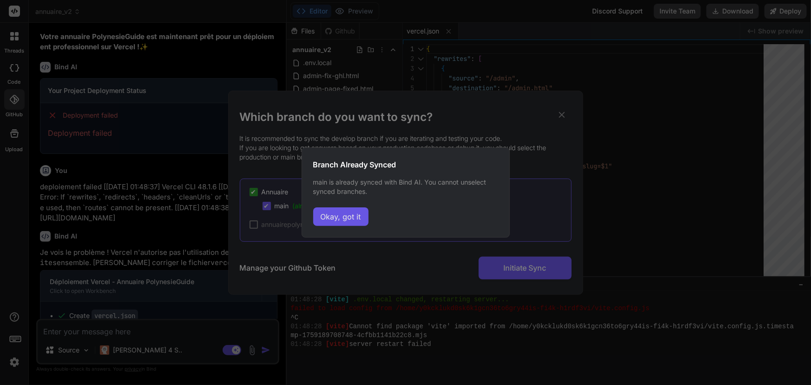
click at [341, 219] on button "Okay, got it" at bounding box center [340, 216] width 55 height 19
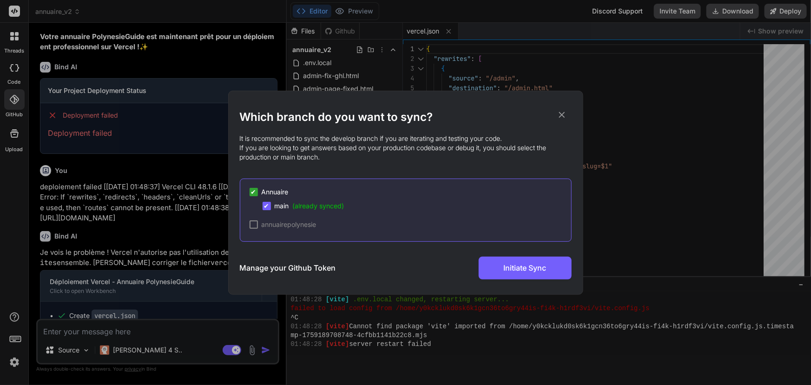
click at [267, 206] on span "✔" at bounding box center [267, 205] width 6 height 9
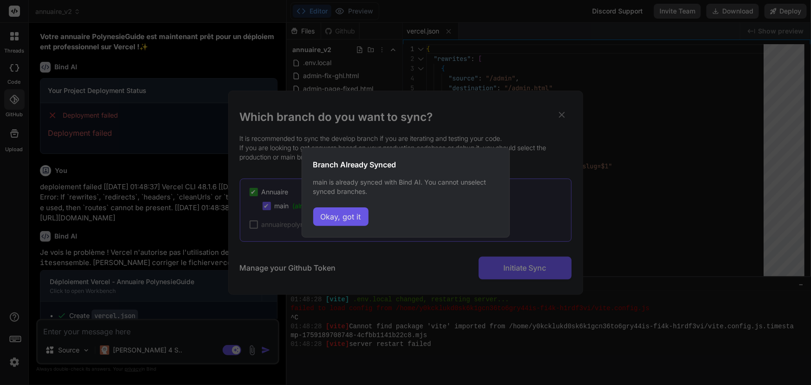
click at [340, 215] on button "Okay, got it" at bounding box center [340, 216] width 55 height 19
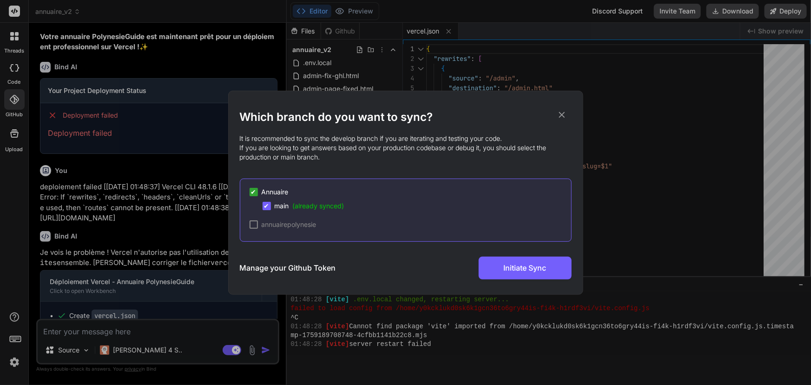
click at [279, 226] on span "annuairepolynesie" at bounding box center [289, 224] width 55 height 9
click at [254, 223] on div at bounding box center [254, 224] width 8 height 8
click at [254, 223] on span "✔" at bounding box center [254, 224] width 6 height 9
click at [564, 113] on icon at bounding box center [562, 115] width 10 height 10
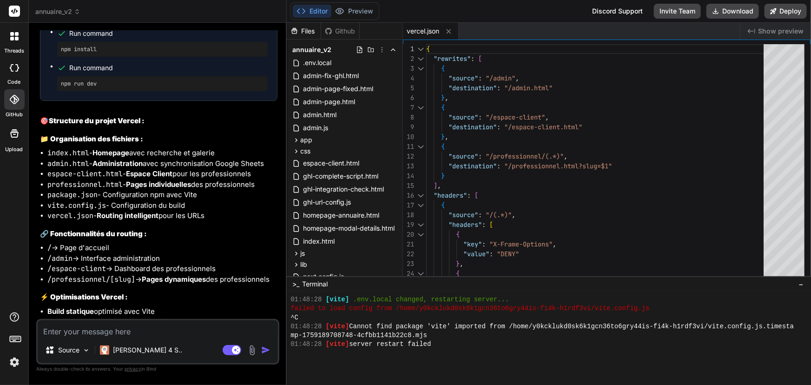
scroll to position [1689, 0]
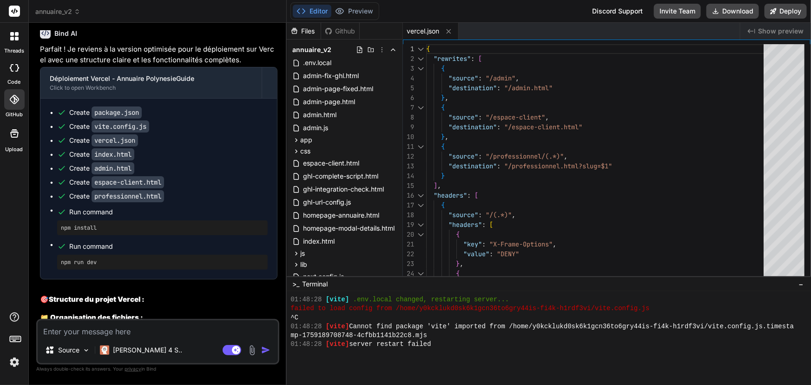
click at [19, 9] on rect at bounding box center [14, 11] width 11 height 11
click at [15, 9] on icon at bounding box center [14, 11] width 7 height 6
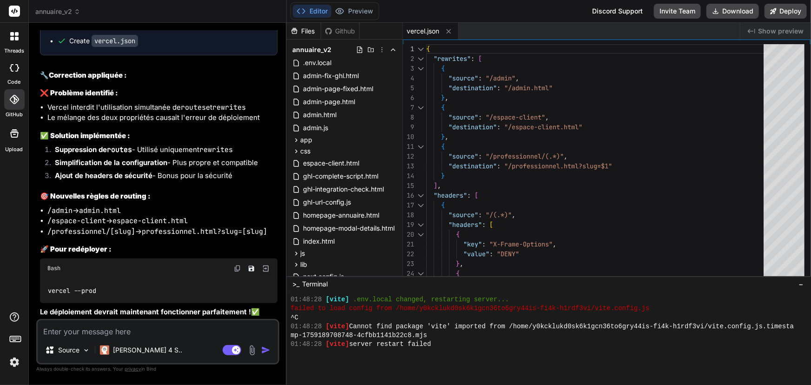
scroll to position [2576, 0]
click at [351, 27] on div "Github" at bounding box center [340, 30] width 38 height 9
click at [345, 27] on div "Github" at bounding box center [340, 30] width 38 height 9
click at [344, 27] on div "Github" at bounding box center [340, 30] width 38 height 9
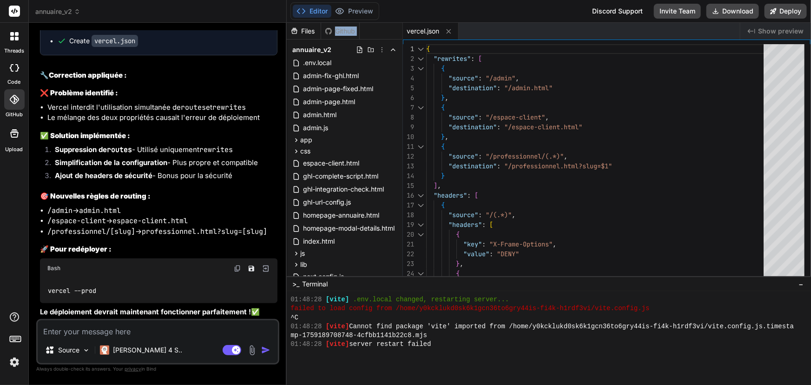
click at [344, 27] on div "Github" at bounding box center [340, 30] width 38 height 9
click at [372, 33] on div "Files Github" at bounding box center [345, 31] width 116 height 17
click at [389, 49] on icon at bounding box center [392, 49] width 7 height 7
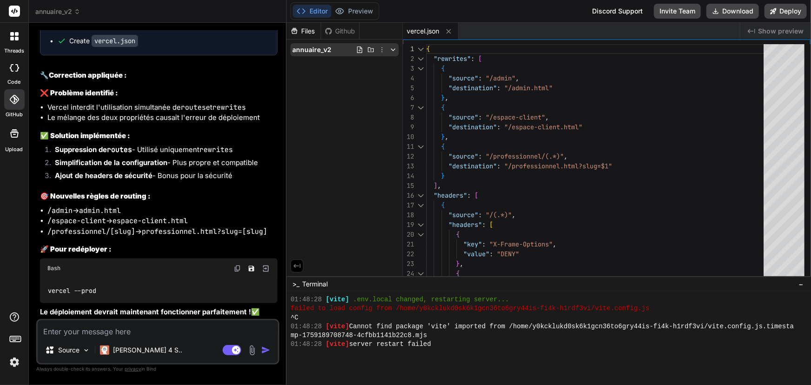
click at [394, 48] on icon at bounding box center [392, 49] width 7 height 7
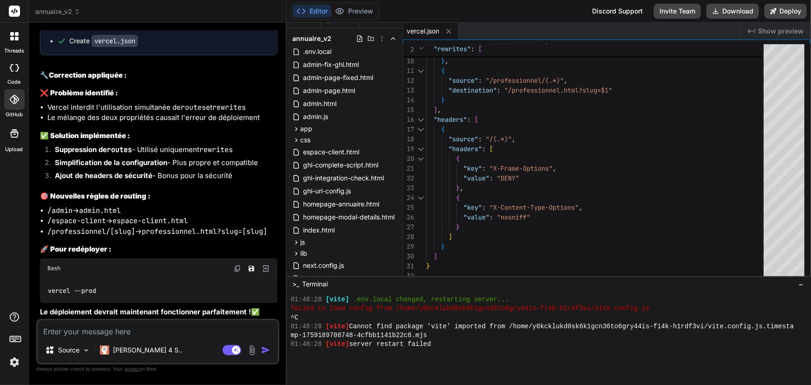
scroll to position [0, 0]
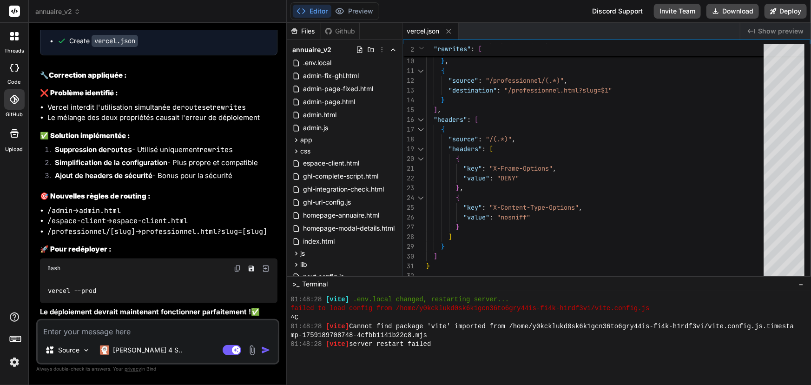
click at [377, 29] on div "Files Github" at bounding box center [345, 31] width 116 height 17
click at [373, 32] on div "Files Github" at bounding box center [345, 31] width 116 height 17
click at [355, 75] on span "admin-fix-ghl.html" at bounding box center [331, 75] width 58 height 11
type textarea "}, 1000); } }; console.log('✅ Module Administration chargé !'); </script>"
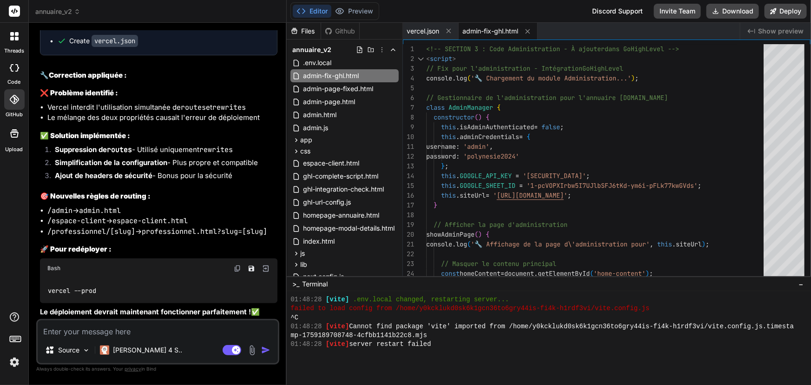
click at [71, 12] on span "annuaire_v2" at bounding box center [57, 11] width 45 height 9
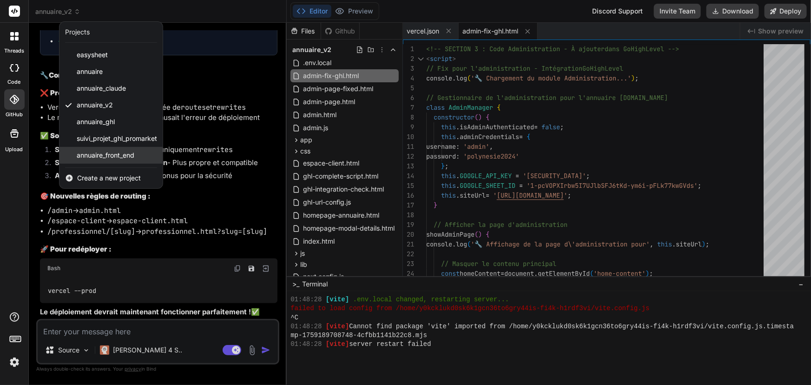
click at [96, 154] on span "annuaire_front_end" at bounding box center [106, 155] width 58 height 9
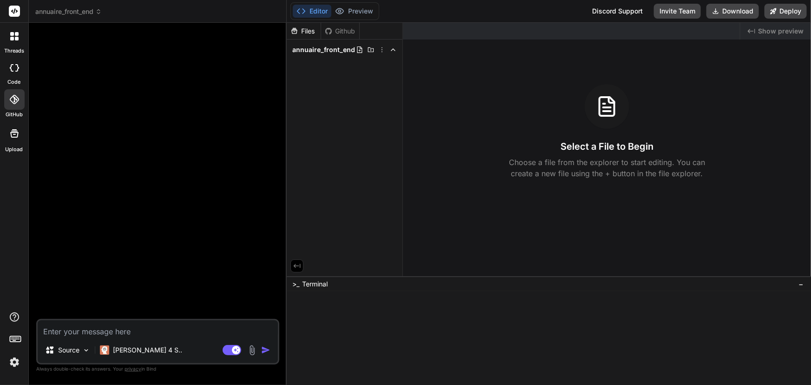
scroll to position [8055, 0]
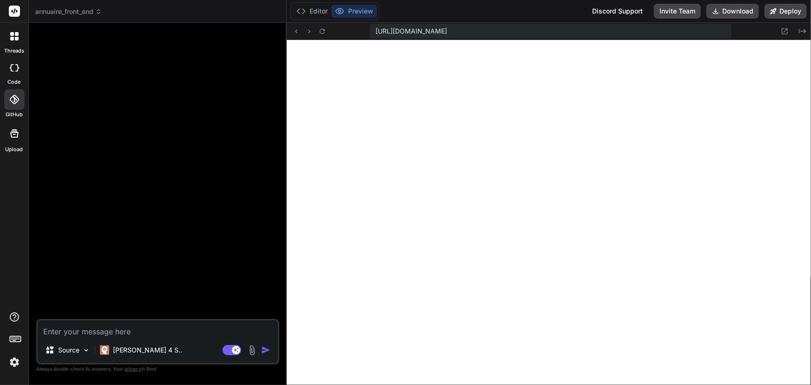
type textarea "x"
